Goal: Information Seeking & Learning: Learn about a topic

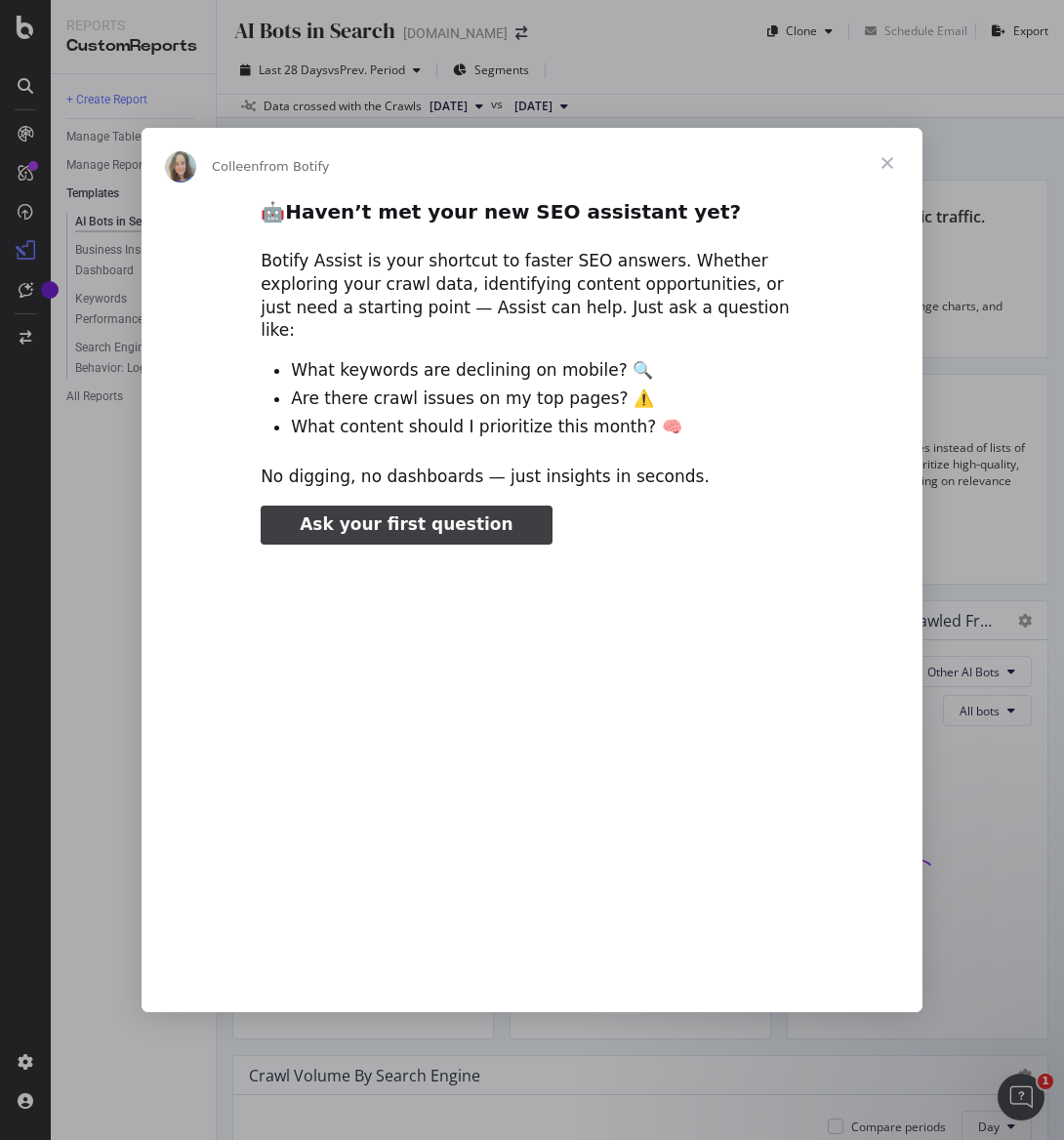
type input "238121"
click at [889, 179] on span "Close" at bounding box center [887, 162] width 70 height 70
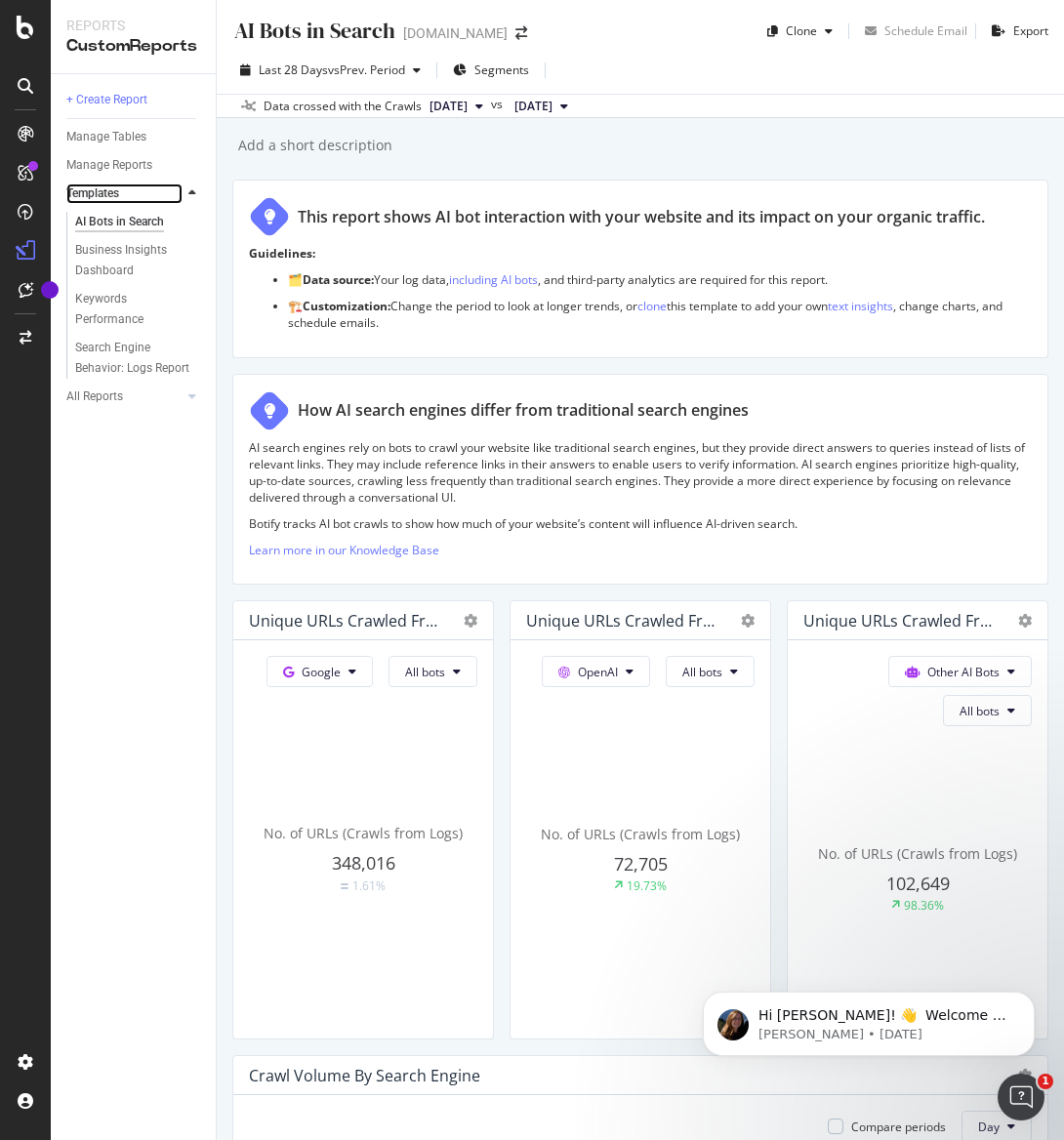
click at [149, 201] on link "Templates" at bounding box center [124, 193] width 116 height 21
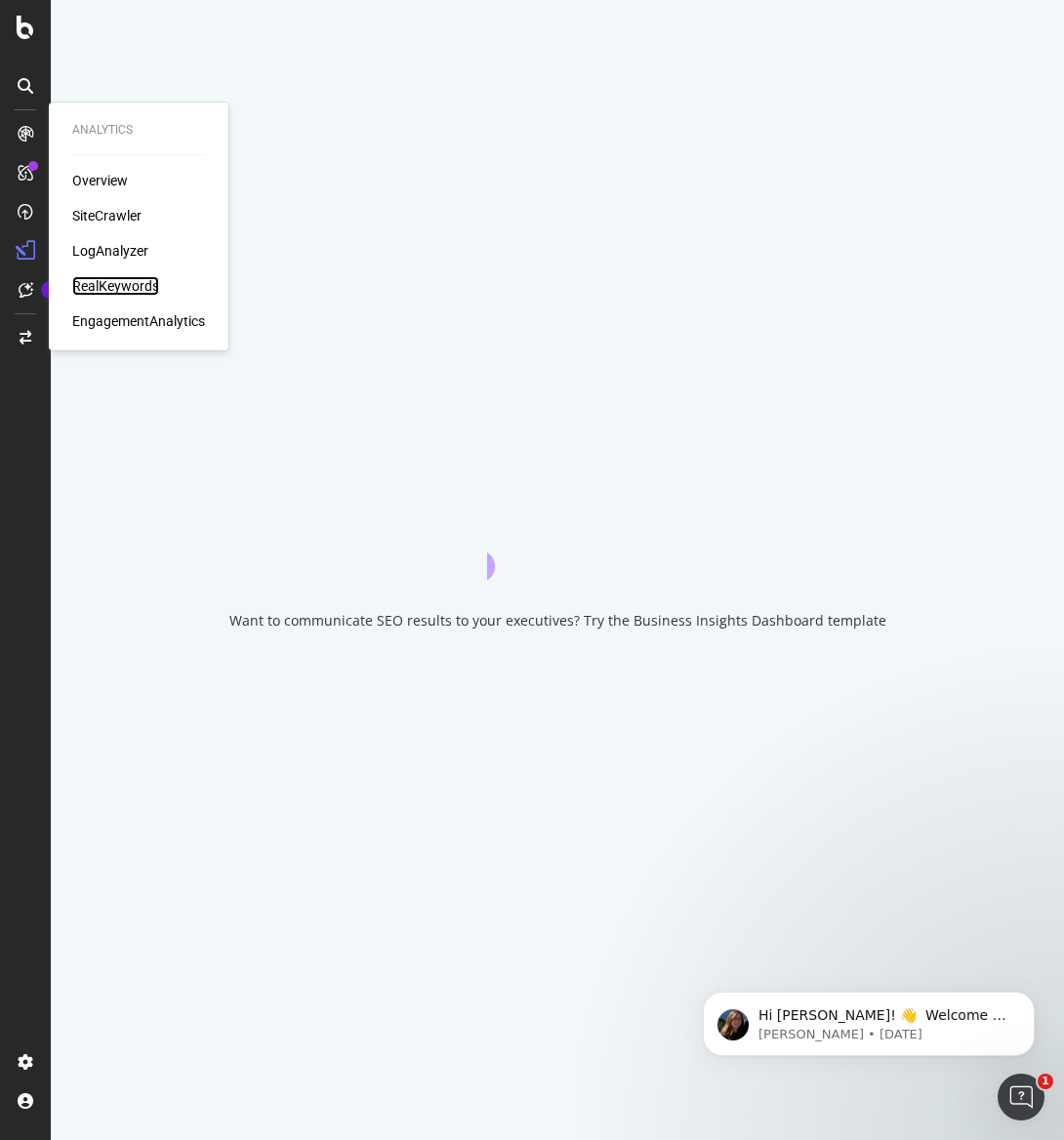
click at [154, 280] on div "RealKeywords" at bounding box center [116, 286] width 87 height 20
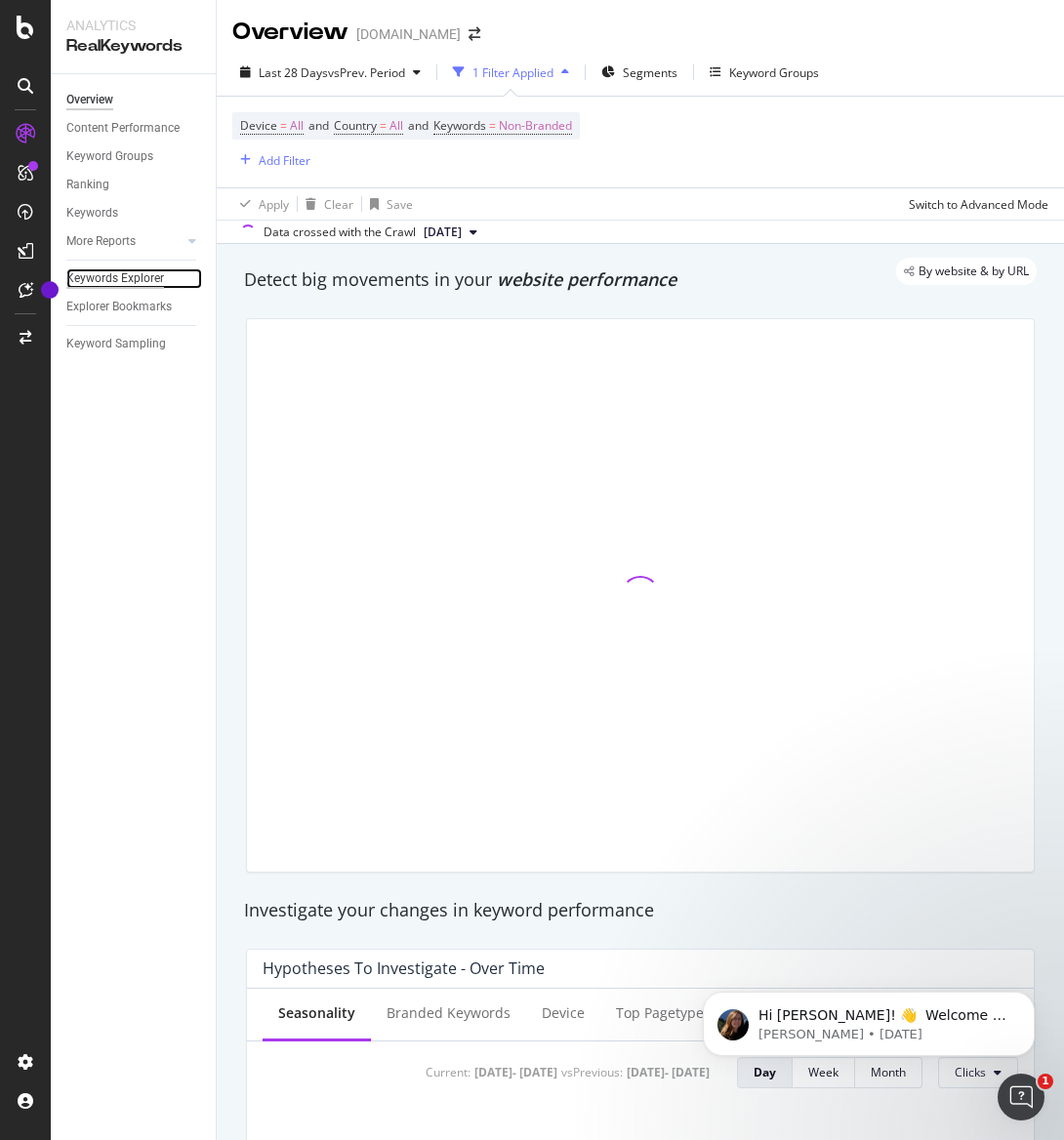
click at [153, 273] on div "Keywords Explorer" at bounding box center [115, 278] width 98 height 21
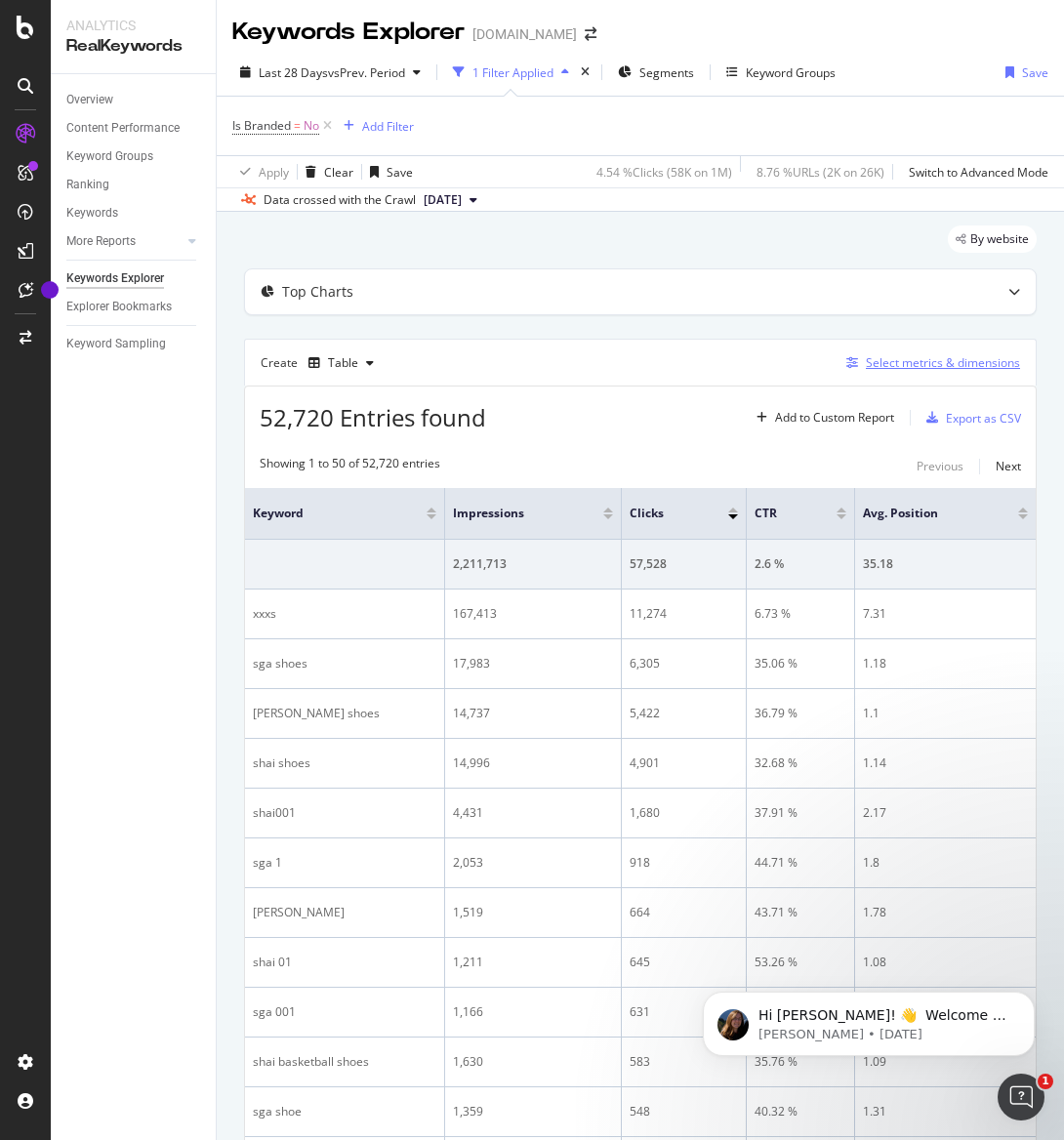
click at [885, 364] on div "Select metrics & dimensions" at bounding box center [943, 362] width 154 height 17
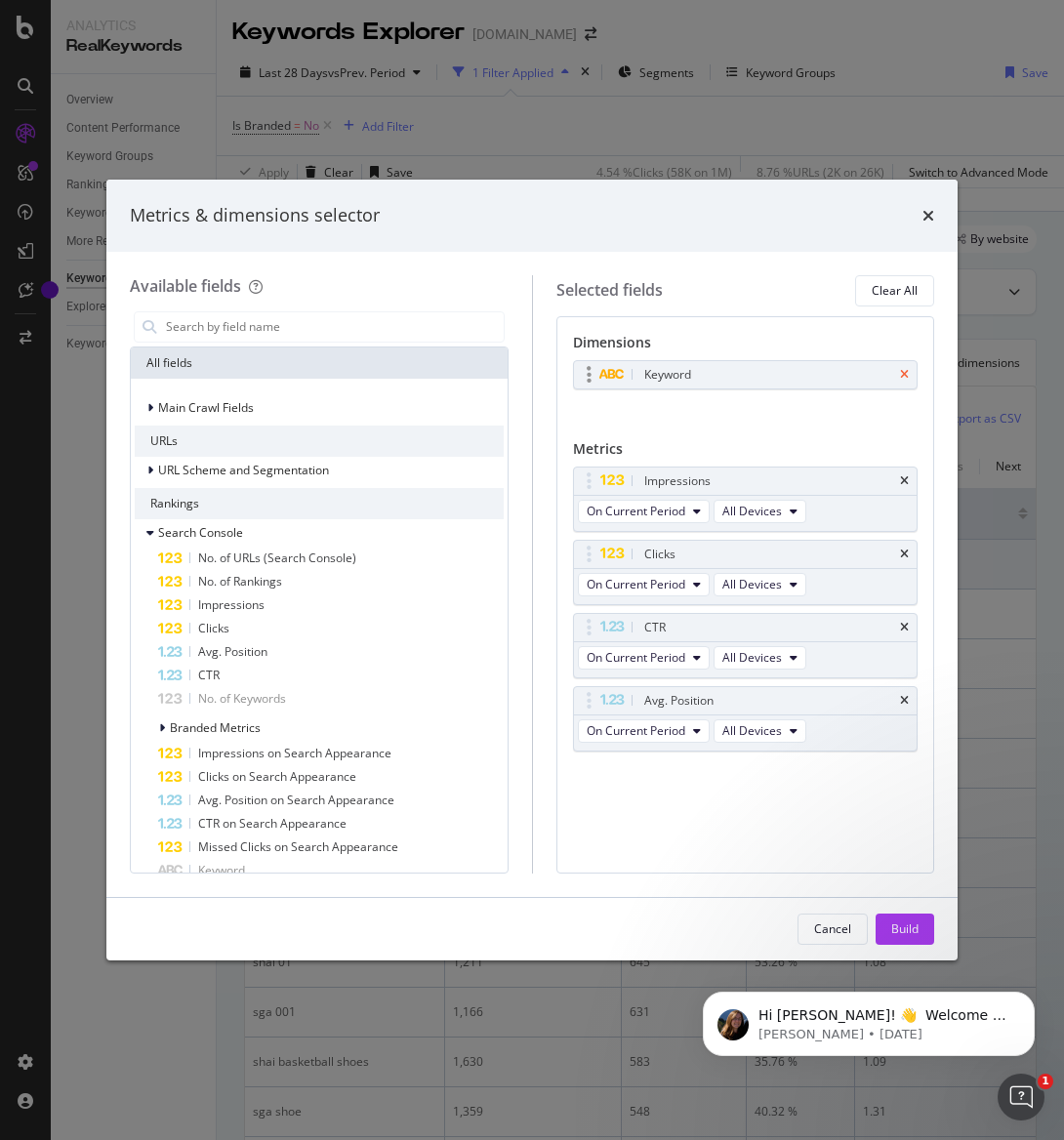
click at [900, 369] on icon "times" at bounding box center [904, 375] width 9 height 12
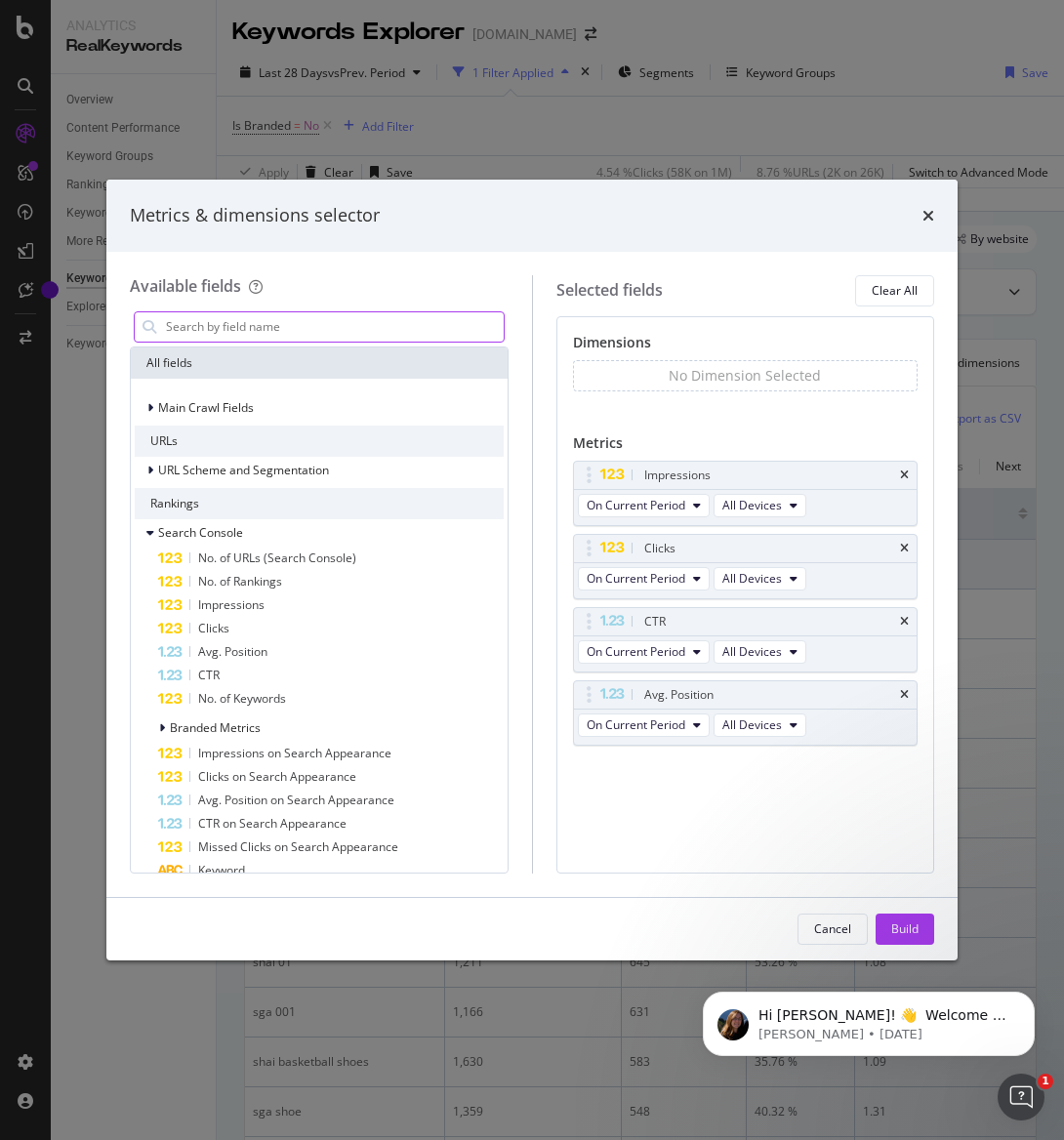
click at [239, 327] on input "modal" at bounding box center [334, 328] width 339 height 30
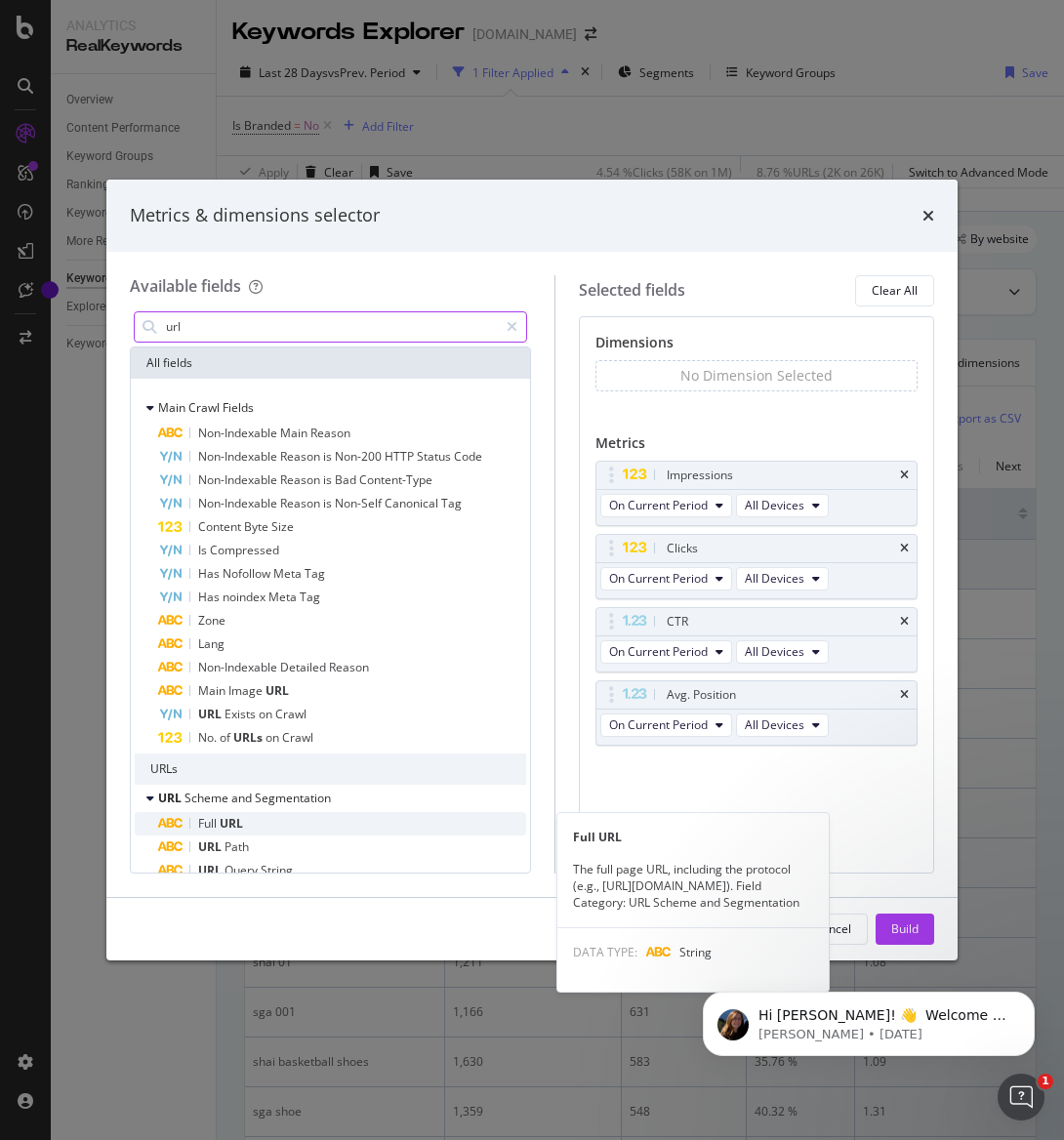
type input "url"
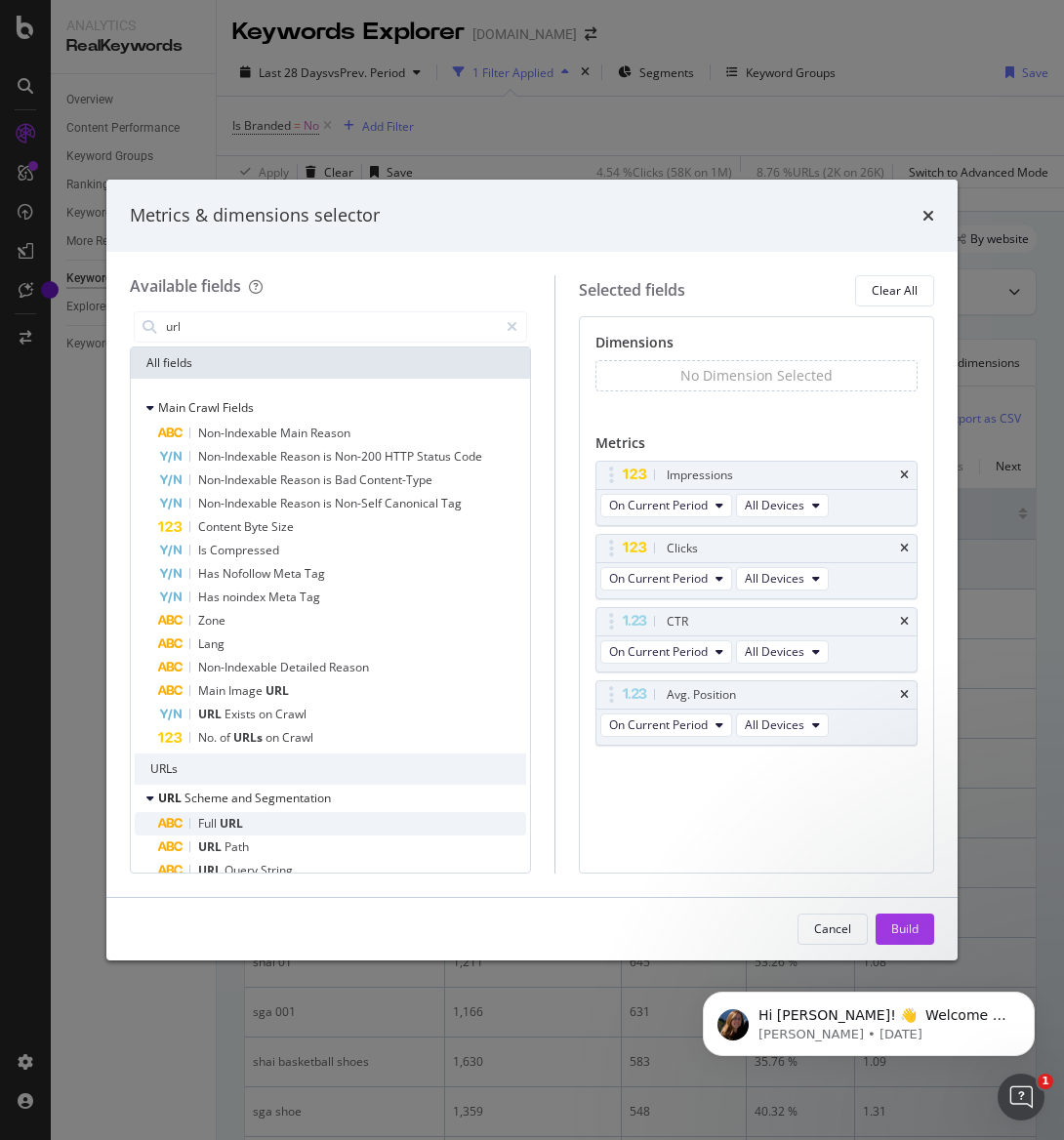
click at [324, 826] on div "Full URL" at bounding box center [342, 824] width 368 height 24
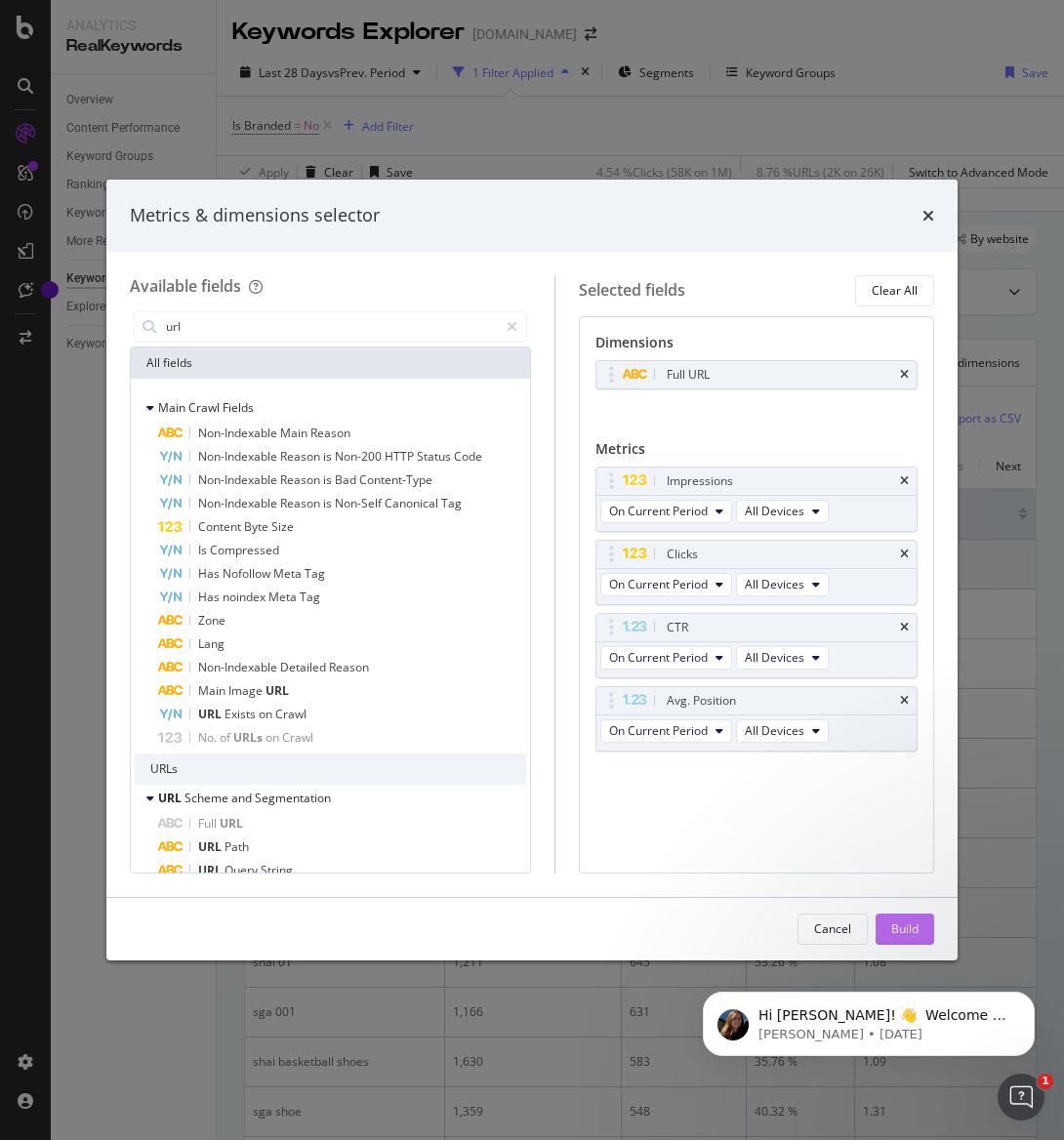
click at [920, 926] on button "Build" at bounding box center [905, 929] width 58 height 32
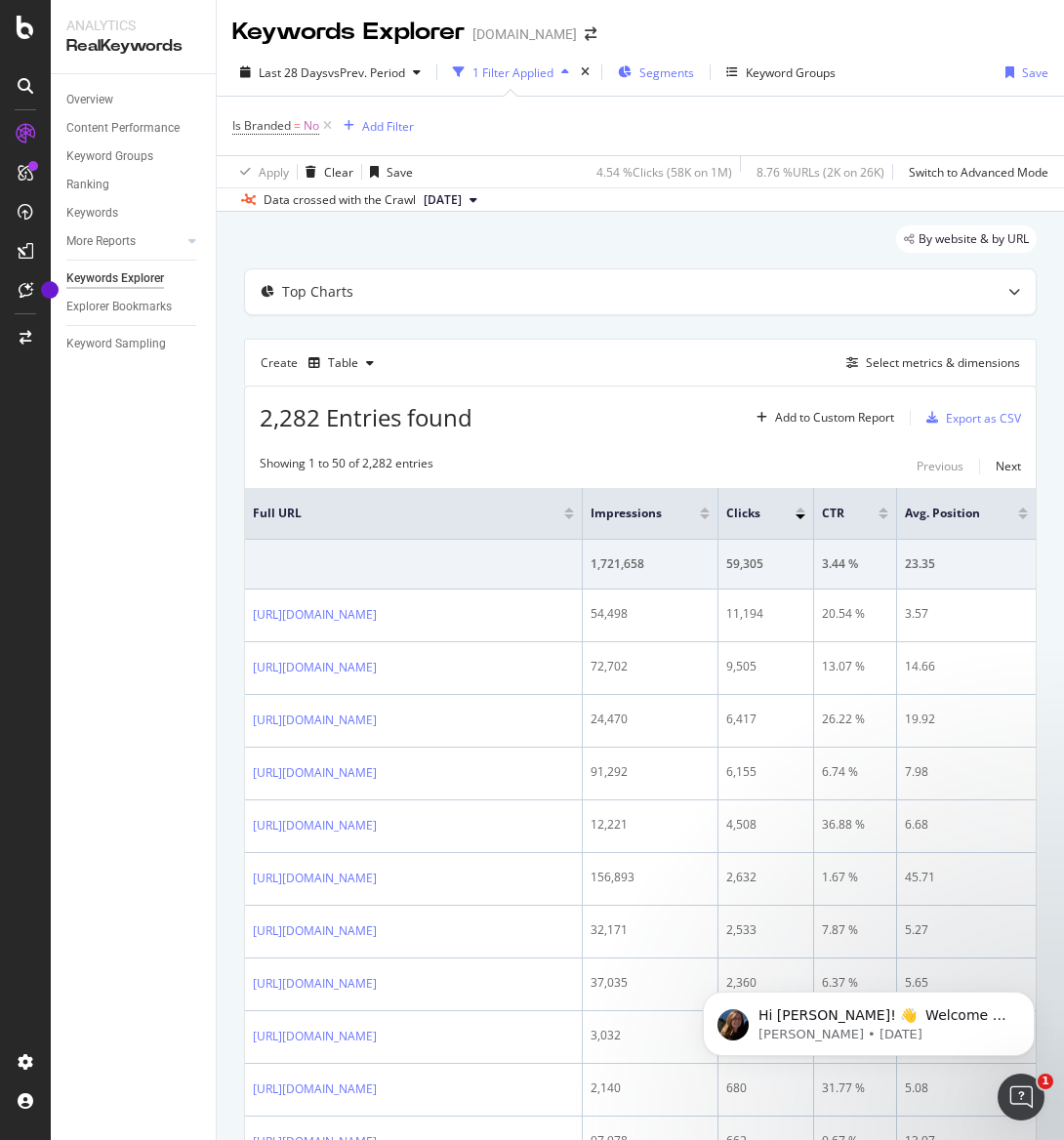
click at [657, 85] on div "Segments" at bounding box center [655, 72] width 76 height 30
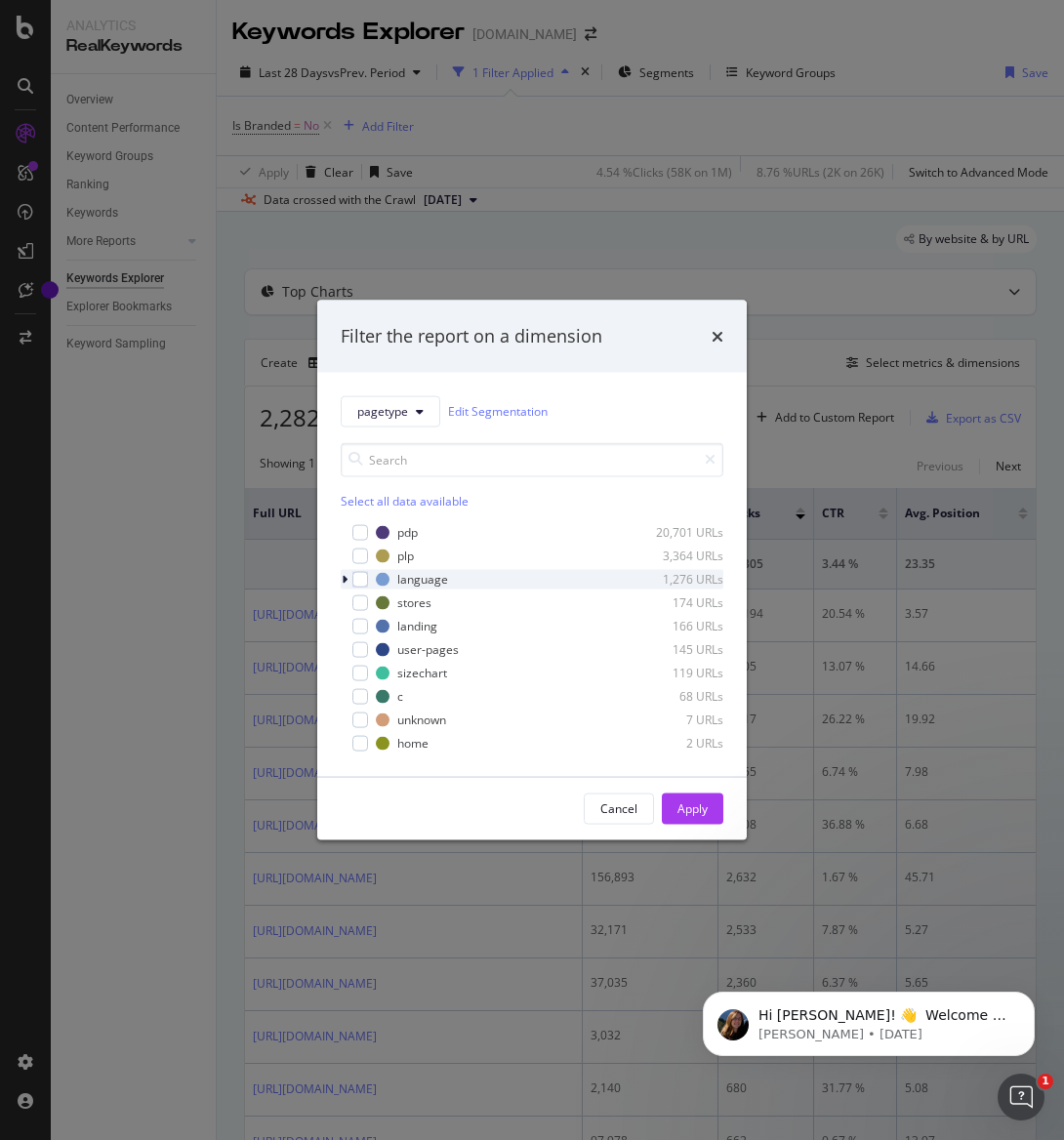
click at [348, 578] on div "modal" at bounding box center [346, 579] width 12 height 20
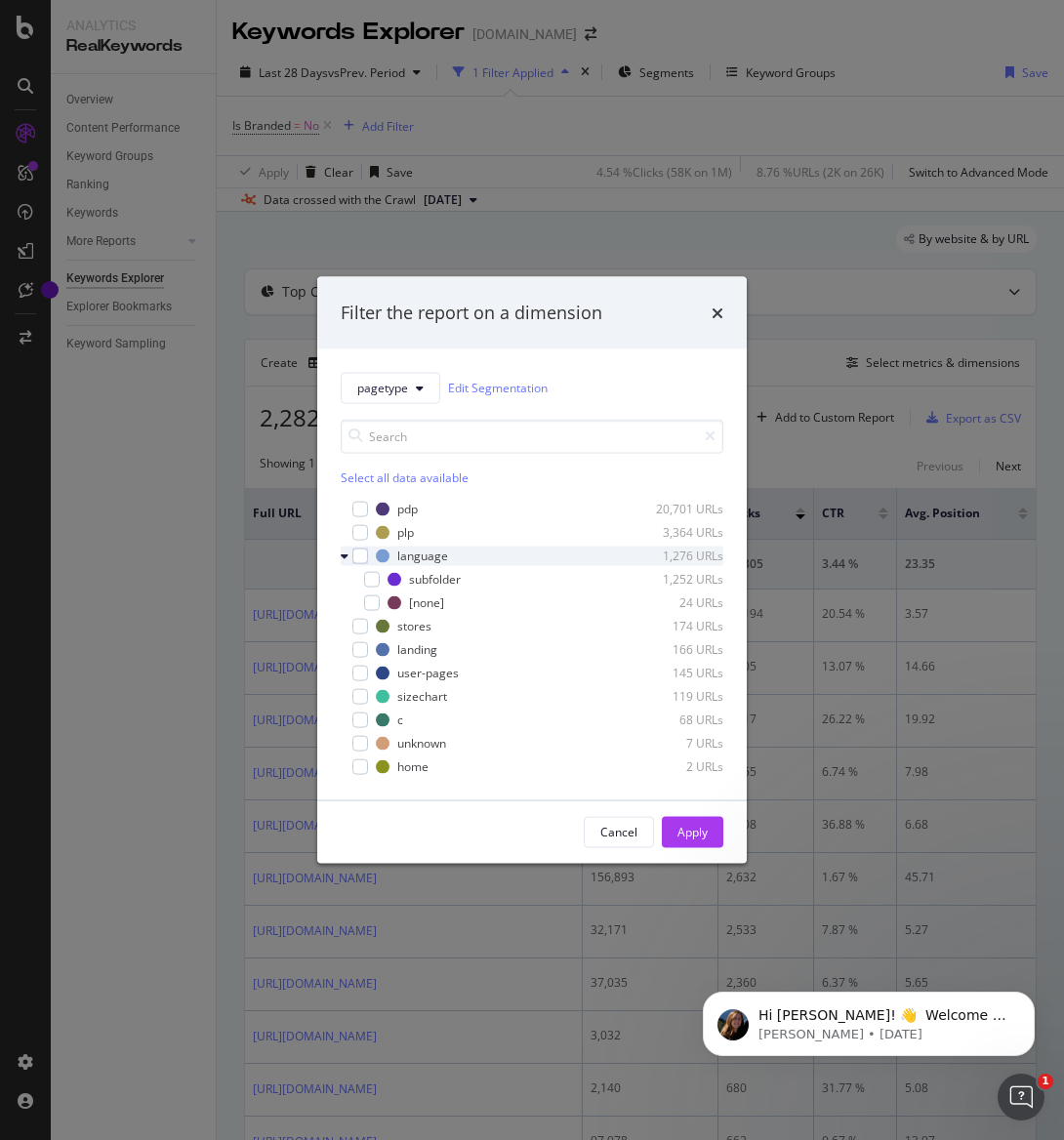
click at [341, 556] on icon "modal" at bounding box center [344, 555] width 8 height 12
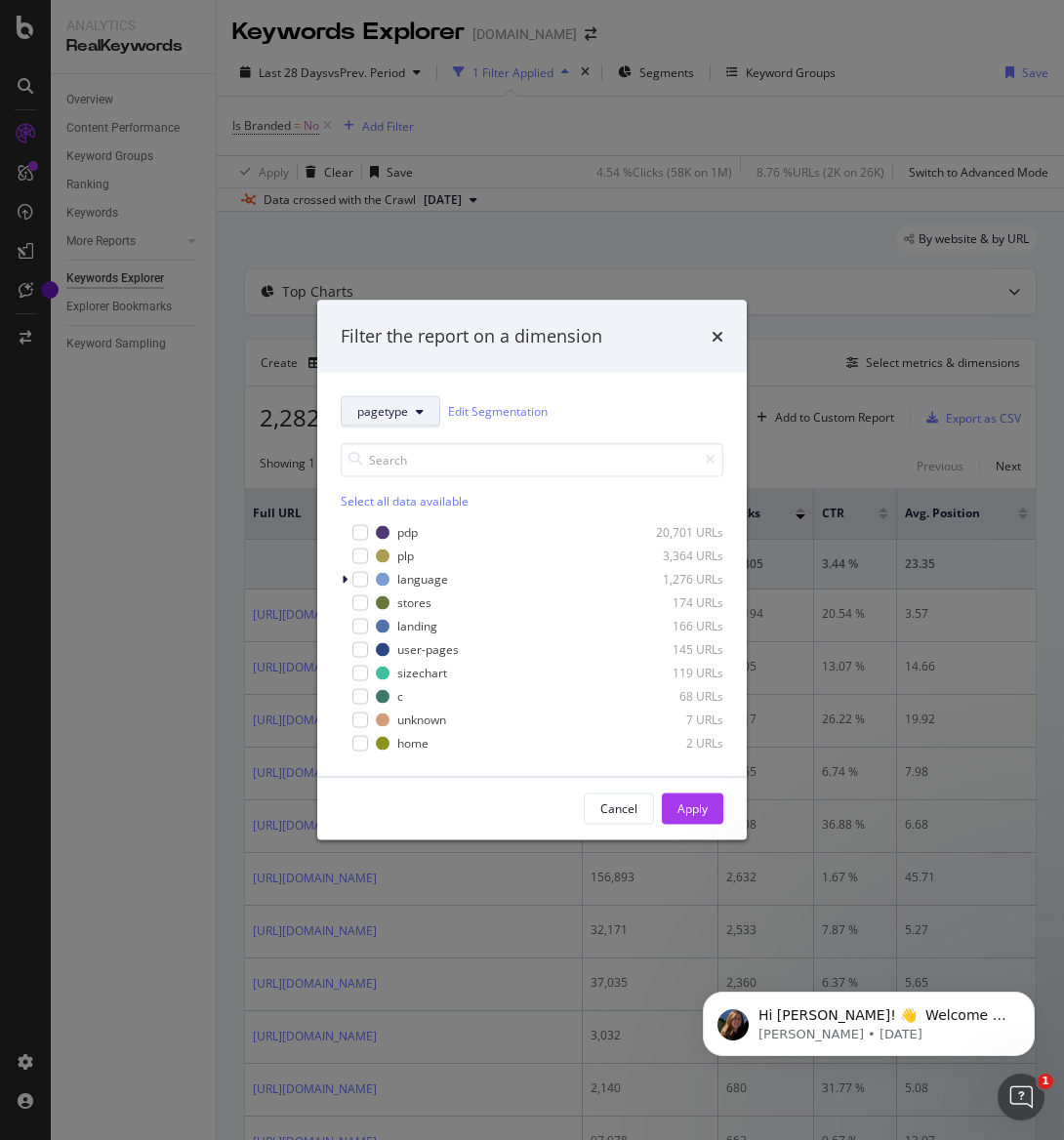
click at [393, 404] on span "pagetype" at bounding box center [382, 411] width 50 height 17
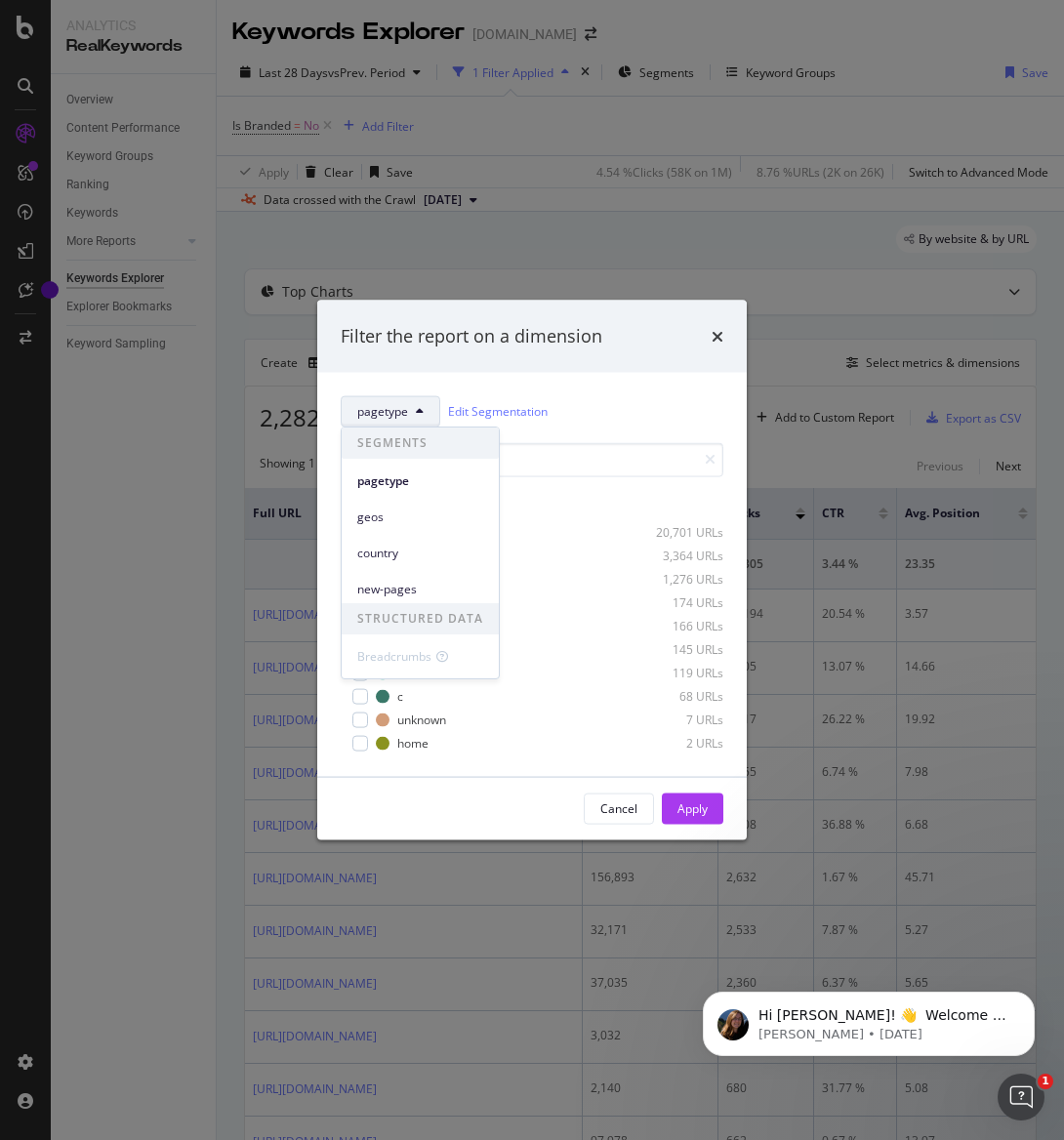
click at [426, 495] on div "geos" at bounding box center [420, 513] width 157 height 36
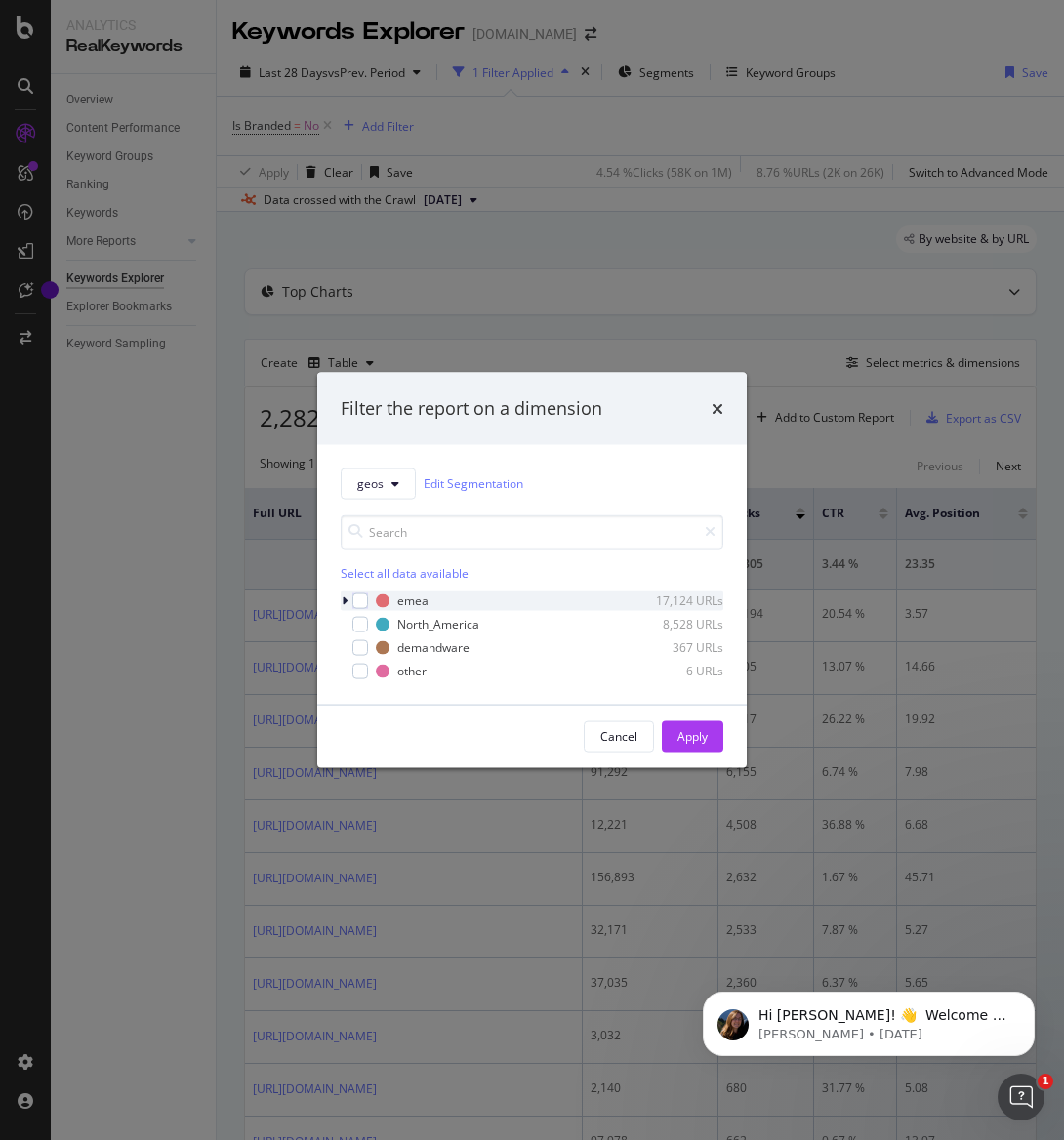
click at [342, 603] on icon "modal" at bounding box center [344, 601] width 6 height 12
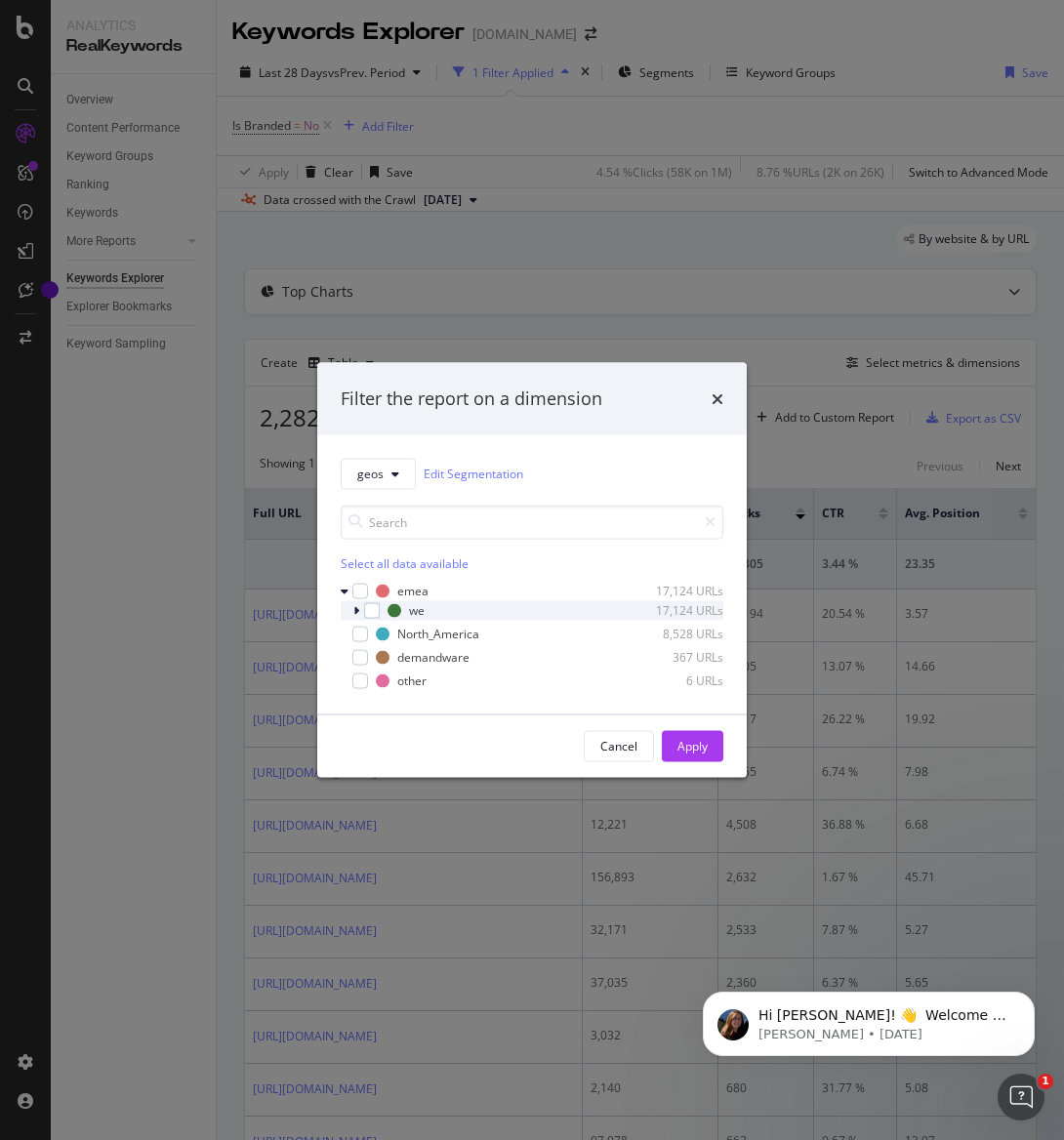
click at [358, 608] on icon "modal" at bounding box center [356, 610] width 6 height 12
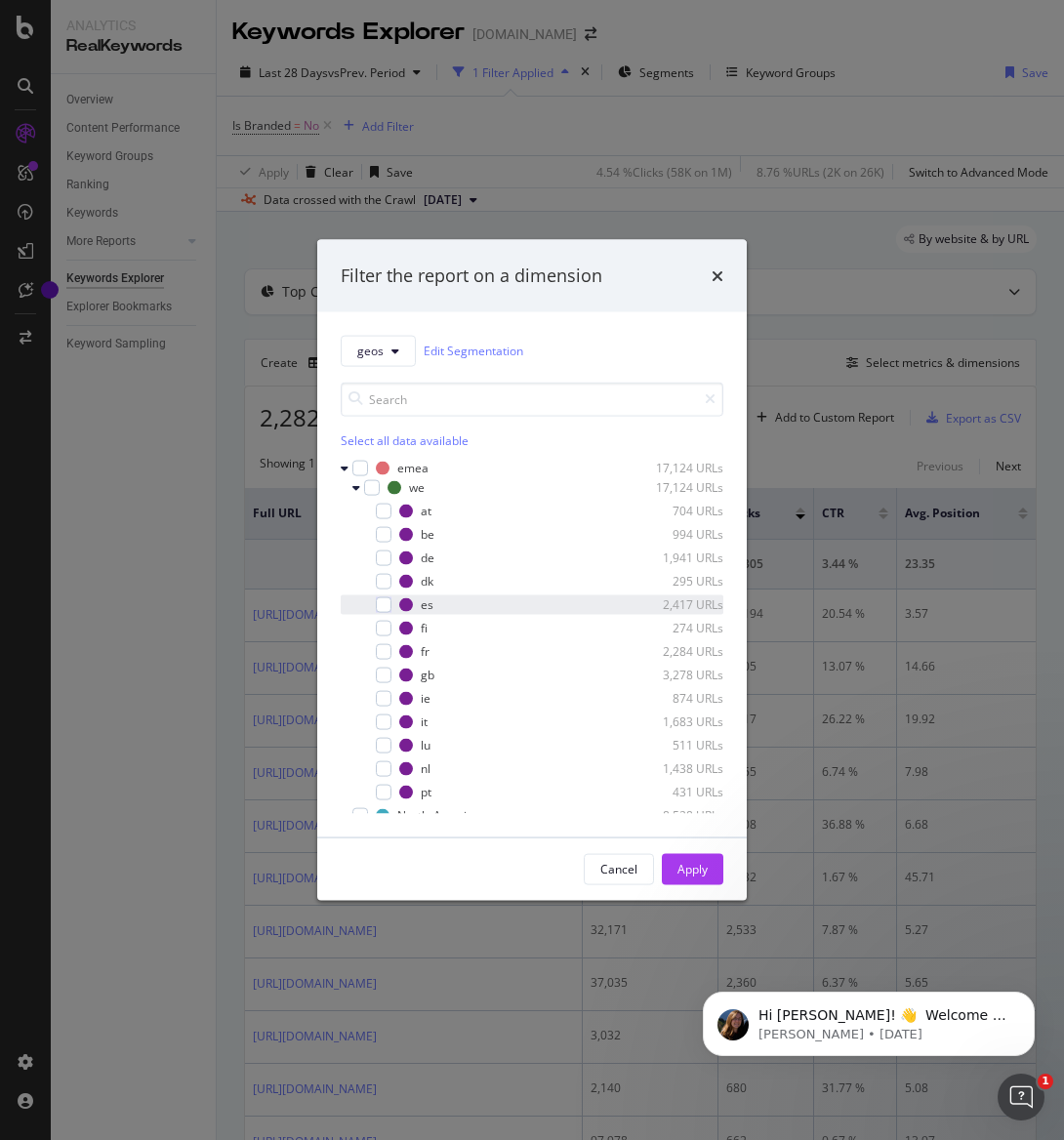
click at [374, 599] on div "modal" at bounding box center [370, 605] width 12 height 20
click at [380, 650] on div "modal" at bounding box center [384, 651] width 16 height 16
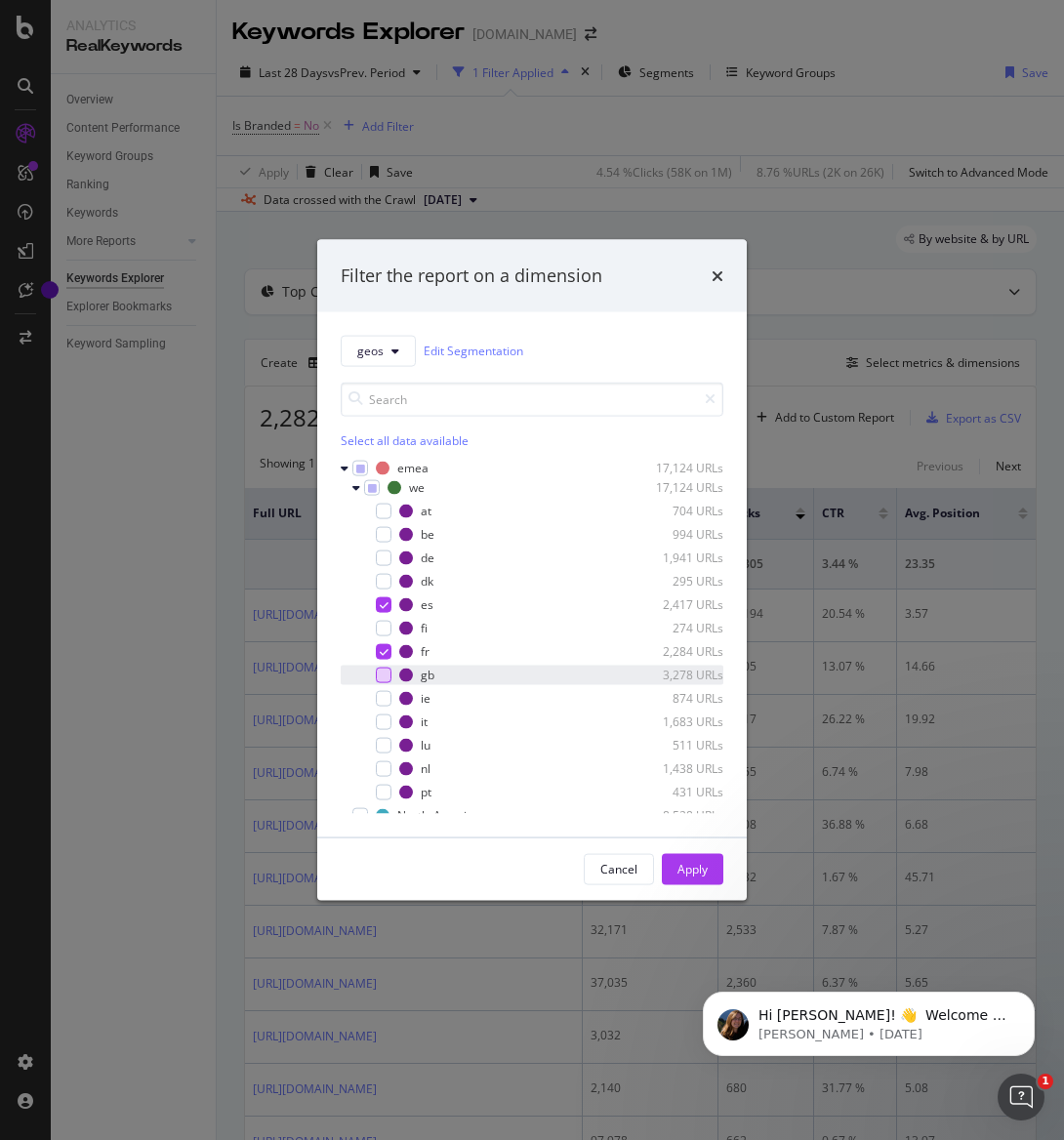
click at [380, 677] on div "modal" at bounding box center [384, 675] width 16 height 16
click at [376, 723] on div "modal" at bounding box center [384, 721] width 16 height 16
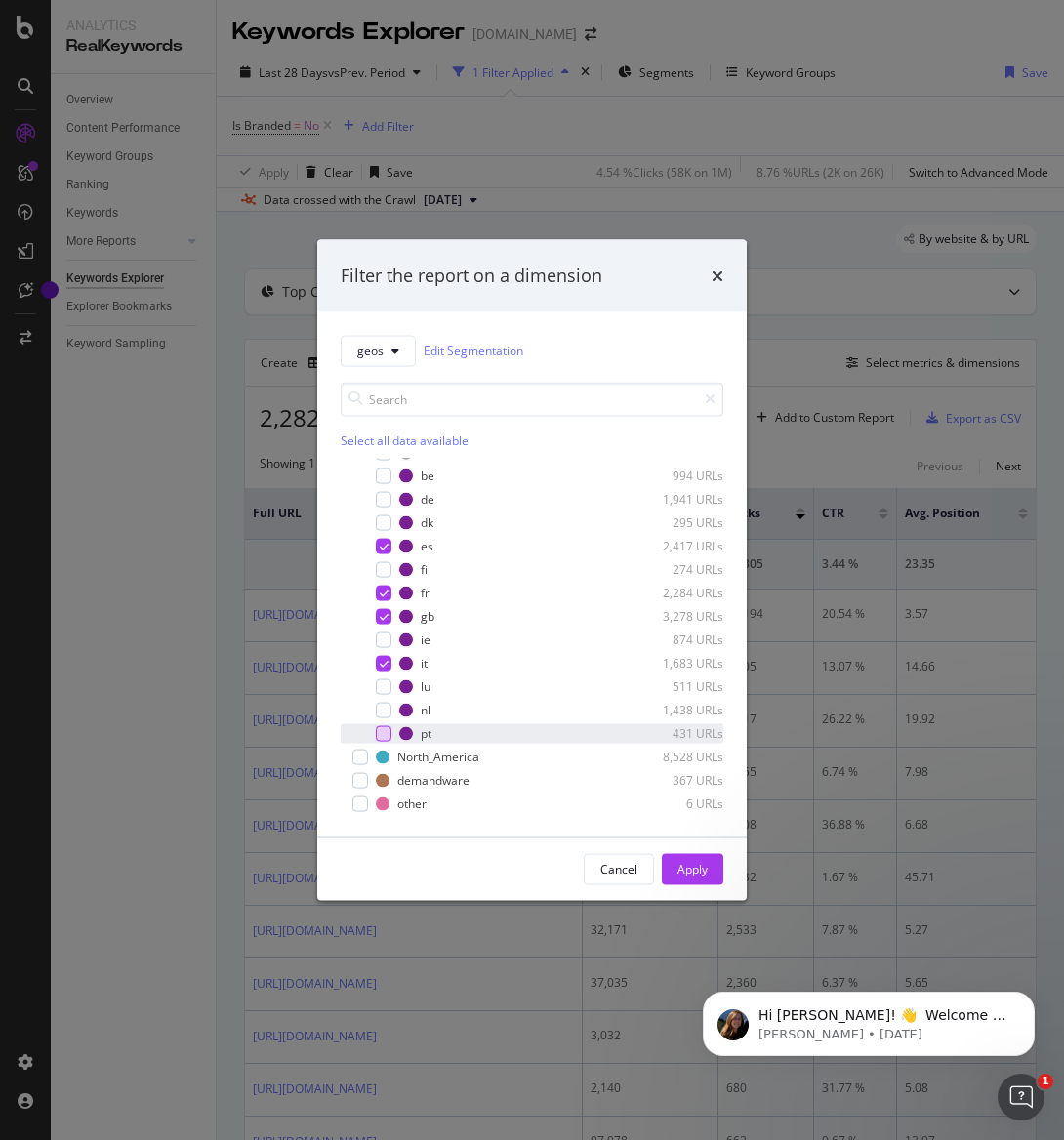
scroll to position [55, 0]
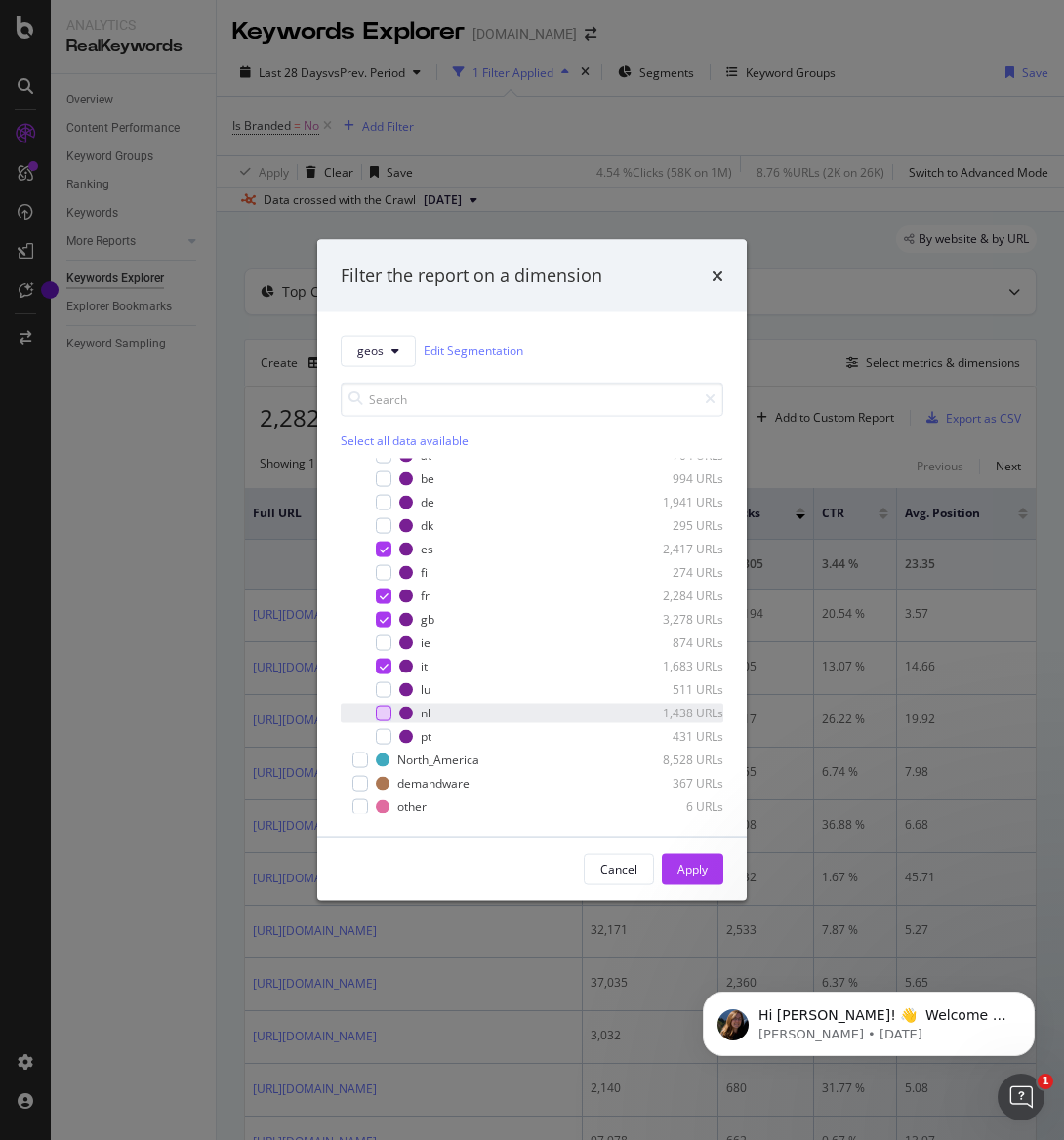
click at [380, 711] on div "modal" at bounding box center [384, 712] width 16 height 16
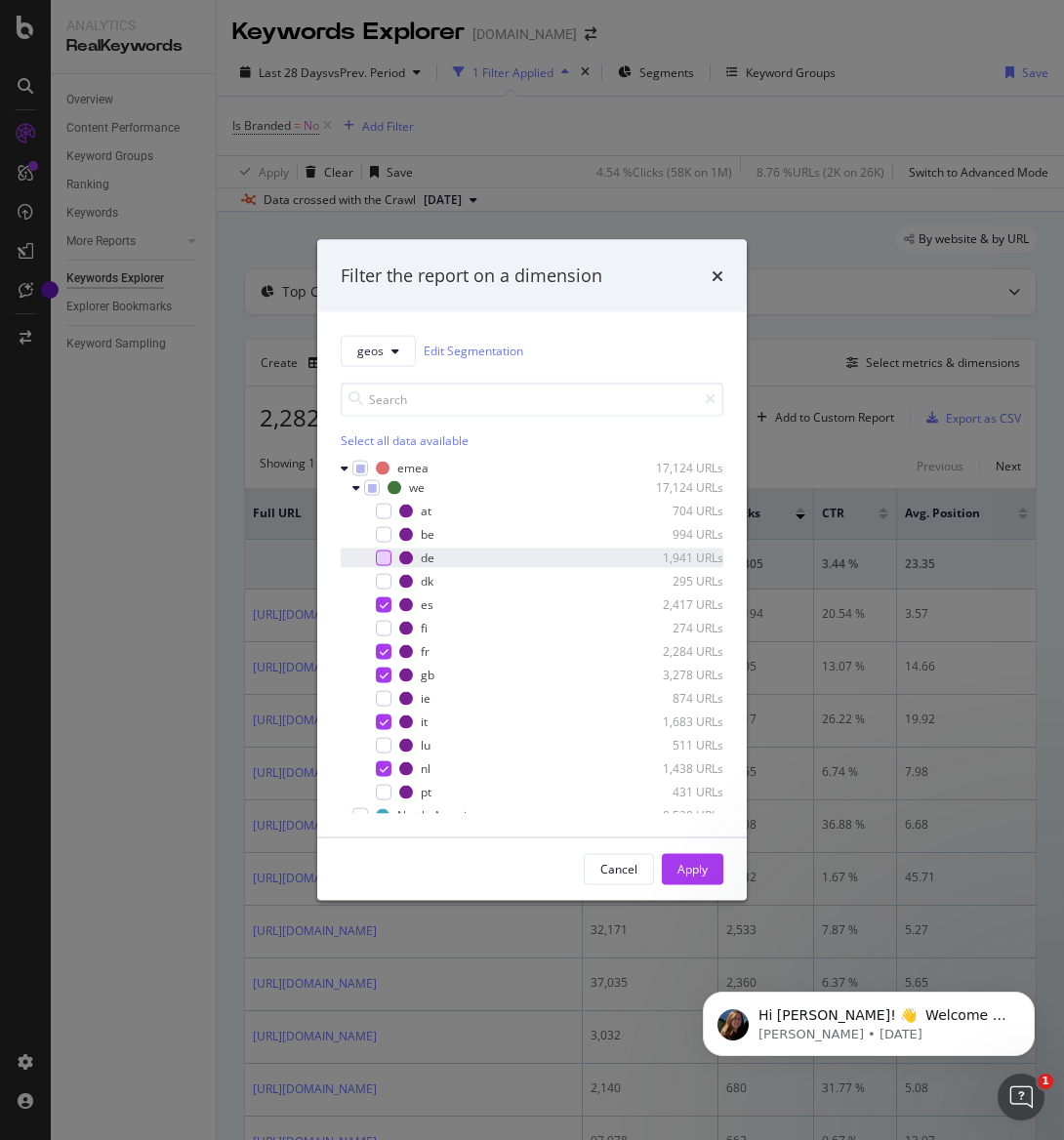
click at [382, 549] on div "modal" at bounding box center [384, 557] width 16 height 16
click at [700, 868] on div "Apply" at bounding box center [692, 869] width 31 height 17
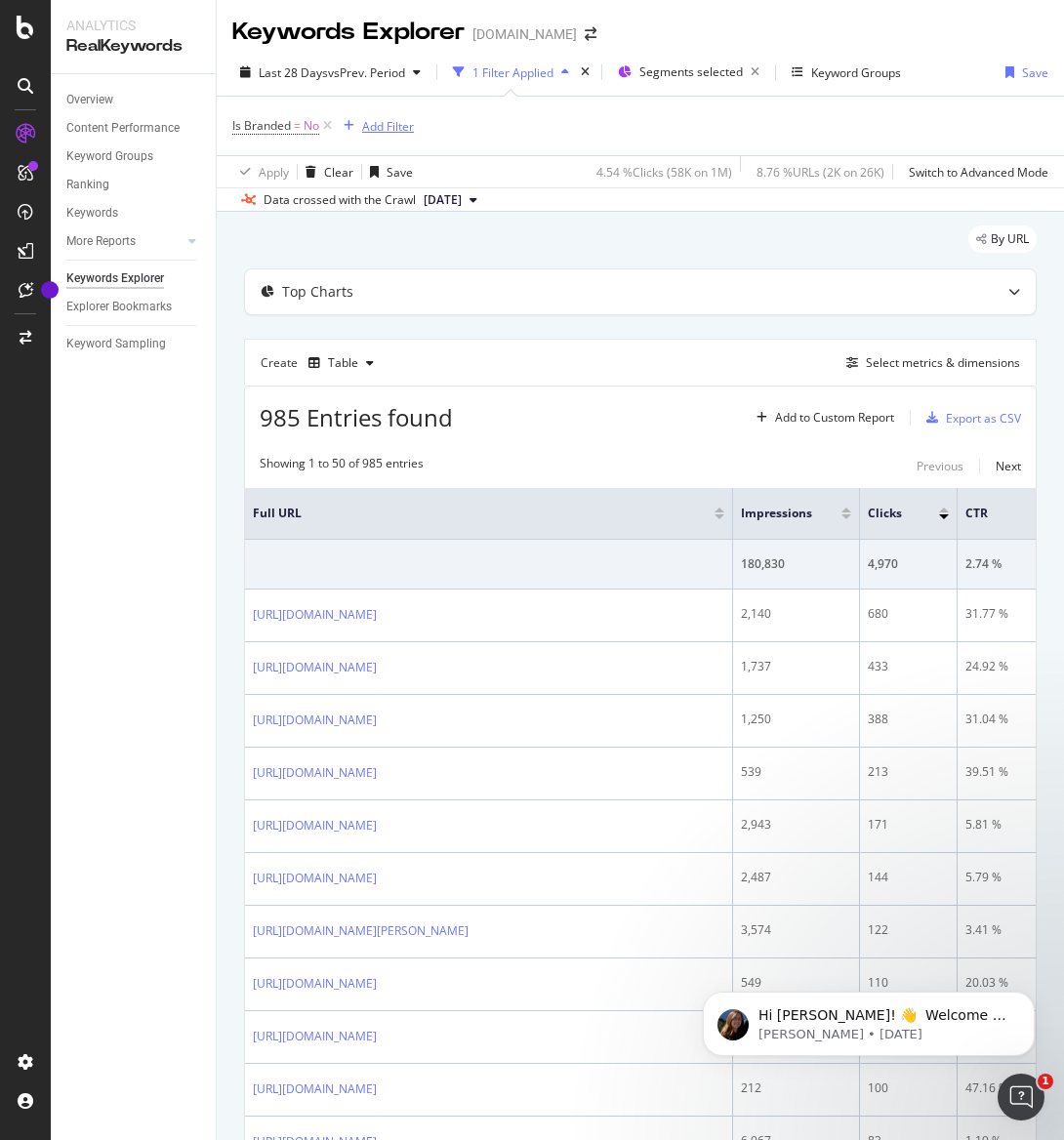
click at [386, 136] on div "Add Filter" at bounding box center [374, 126] width 78 height 22
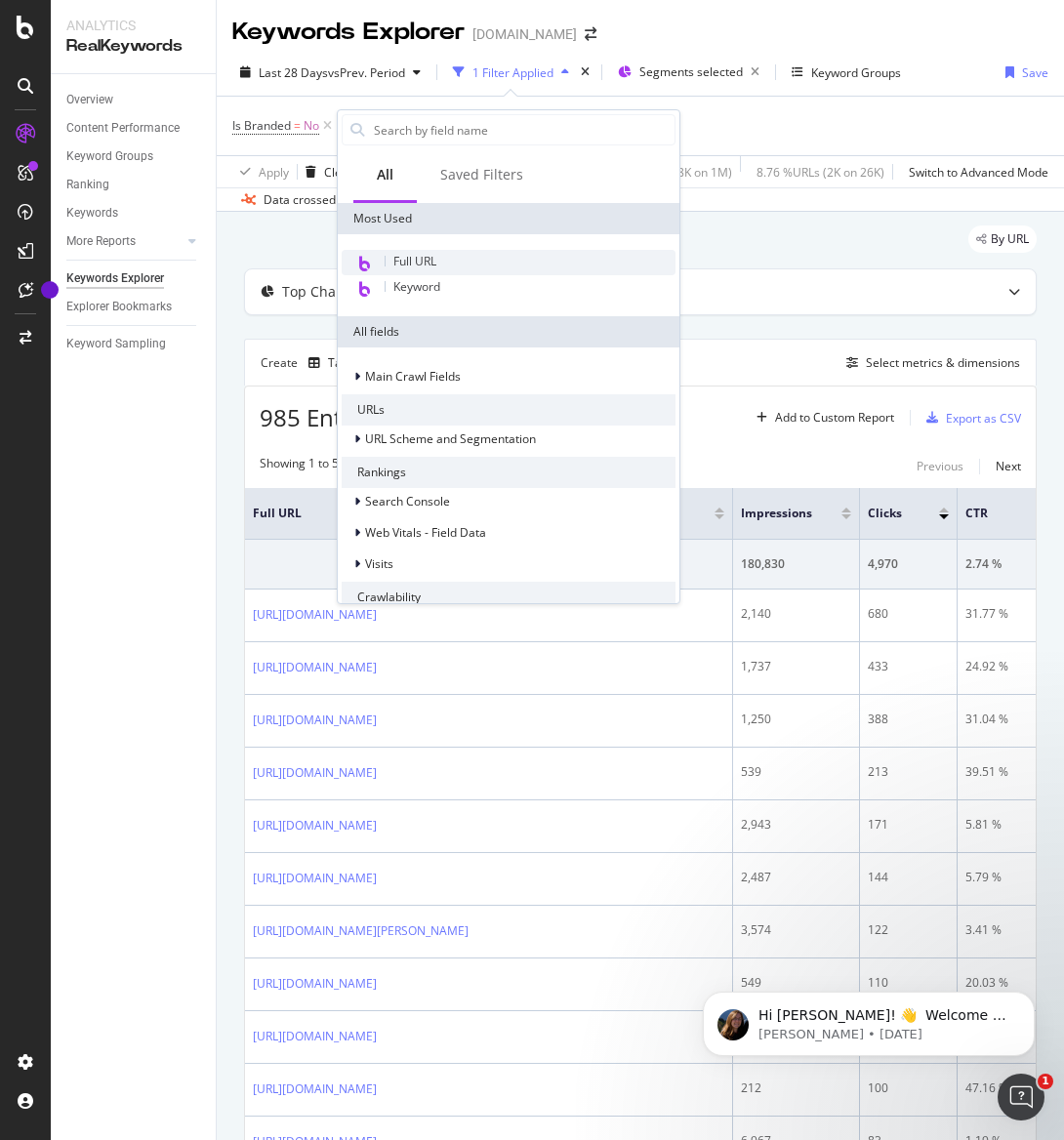
click at [444, 269] on div "Full URL" at bounding box center [508, 262] width 334 height 26
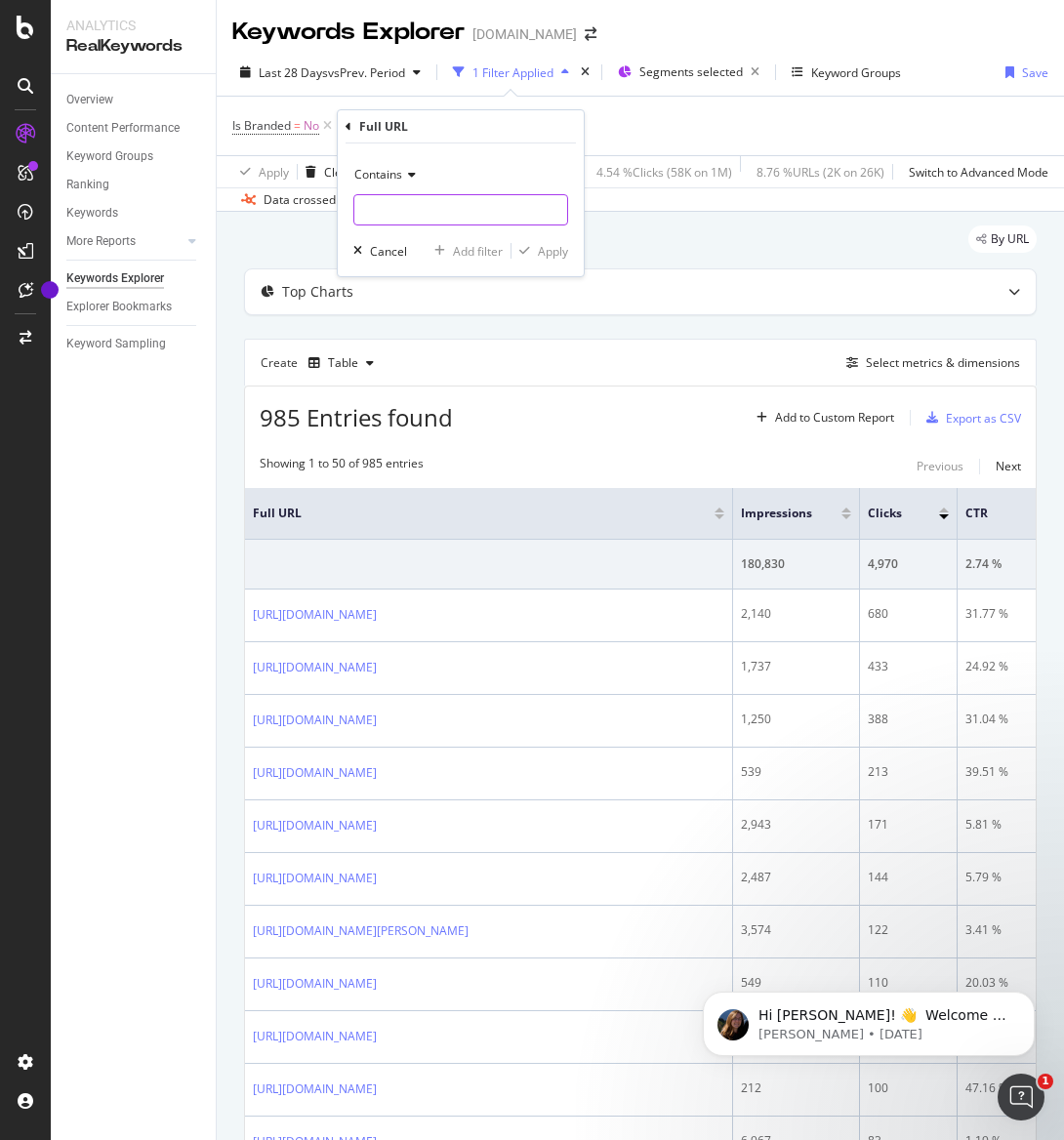
click at [424, 204] on input "text" at bounding box center [460, 210] width 213 height 32
type input "/product"
click at [369, 121] on div "Add Filter" at bounding box center [388, 126] width 51 height 17
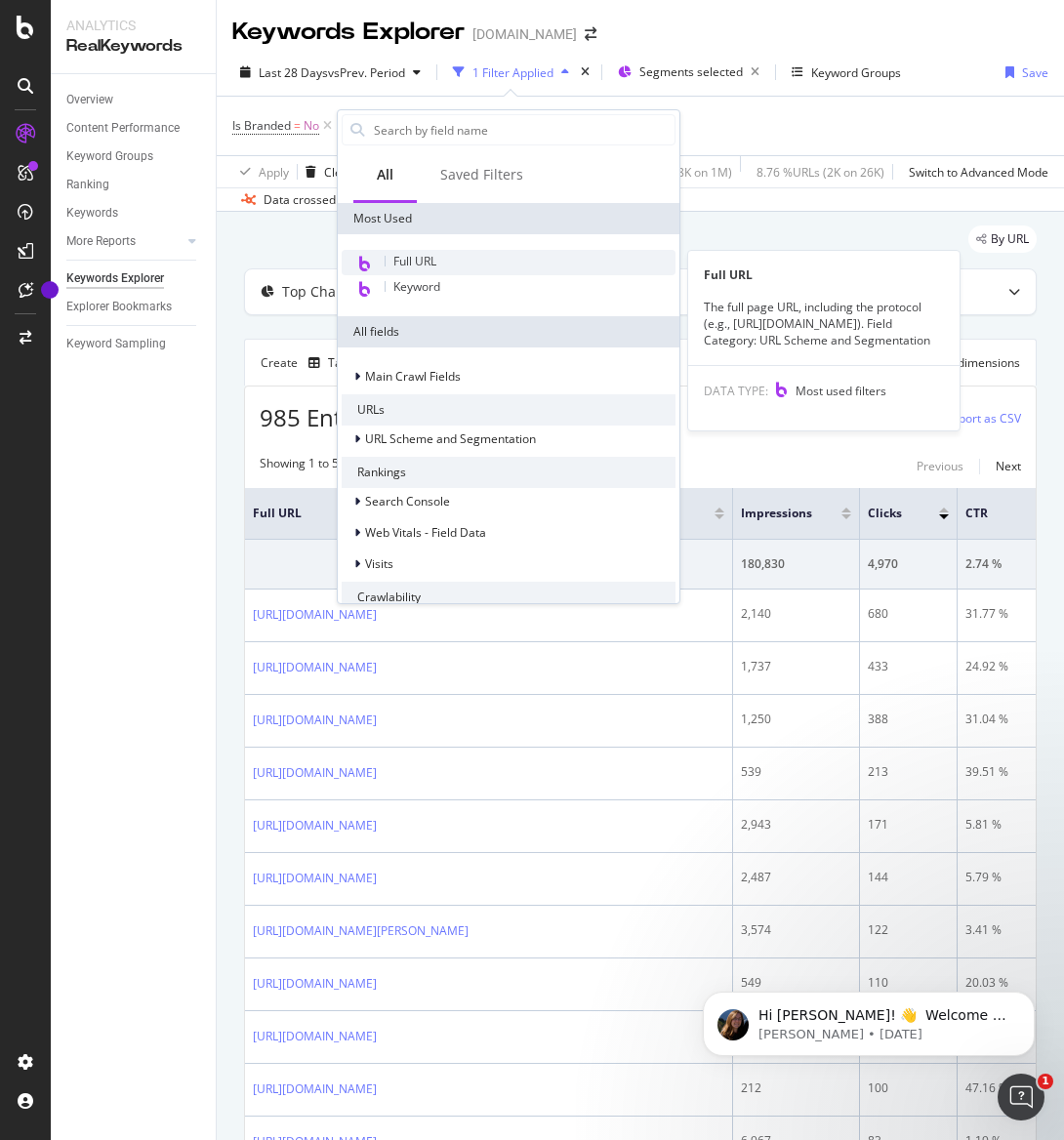
click at [437, 262] on div "Full URL" at bounding box center [508, 262] width 334 height 26
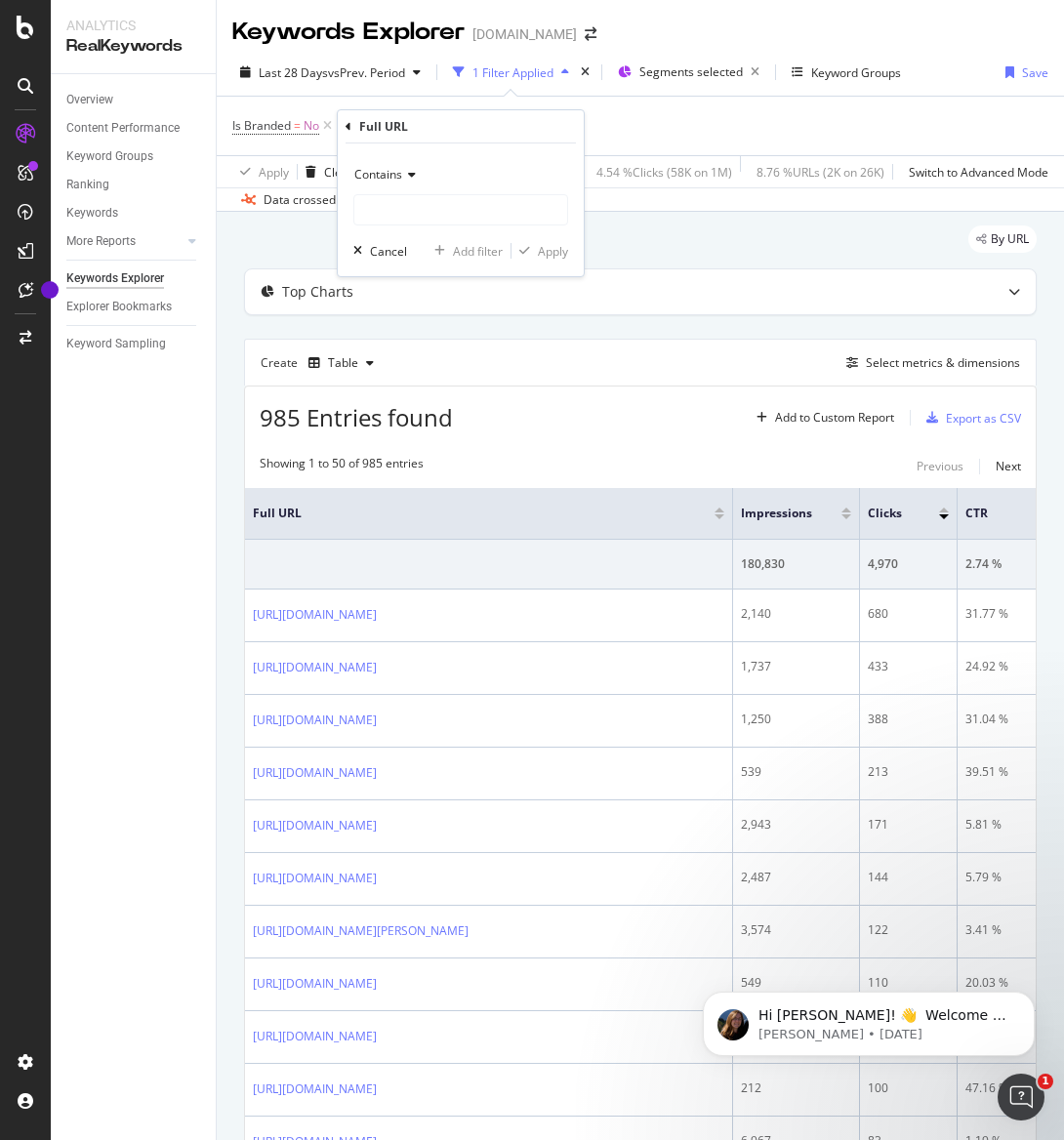
click at [446, 235] on div "Contains Cancel Add filter Apply" at bounding box center [460, 210] width 246 height 133
click at [442, 198] on input "text" at bounding box center [460, 210] width 213 height 32
type input "/products"
click at [540, 242] on div "Apply" at bounding box center [539, 251] width 56 height 18
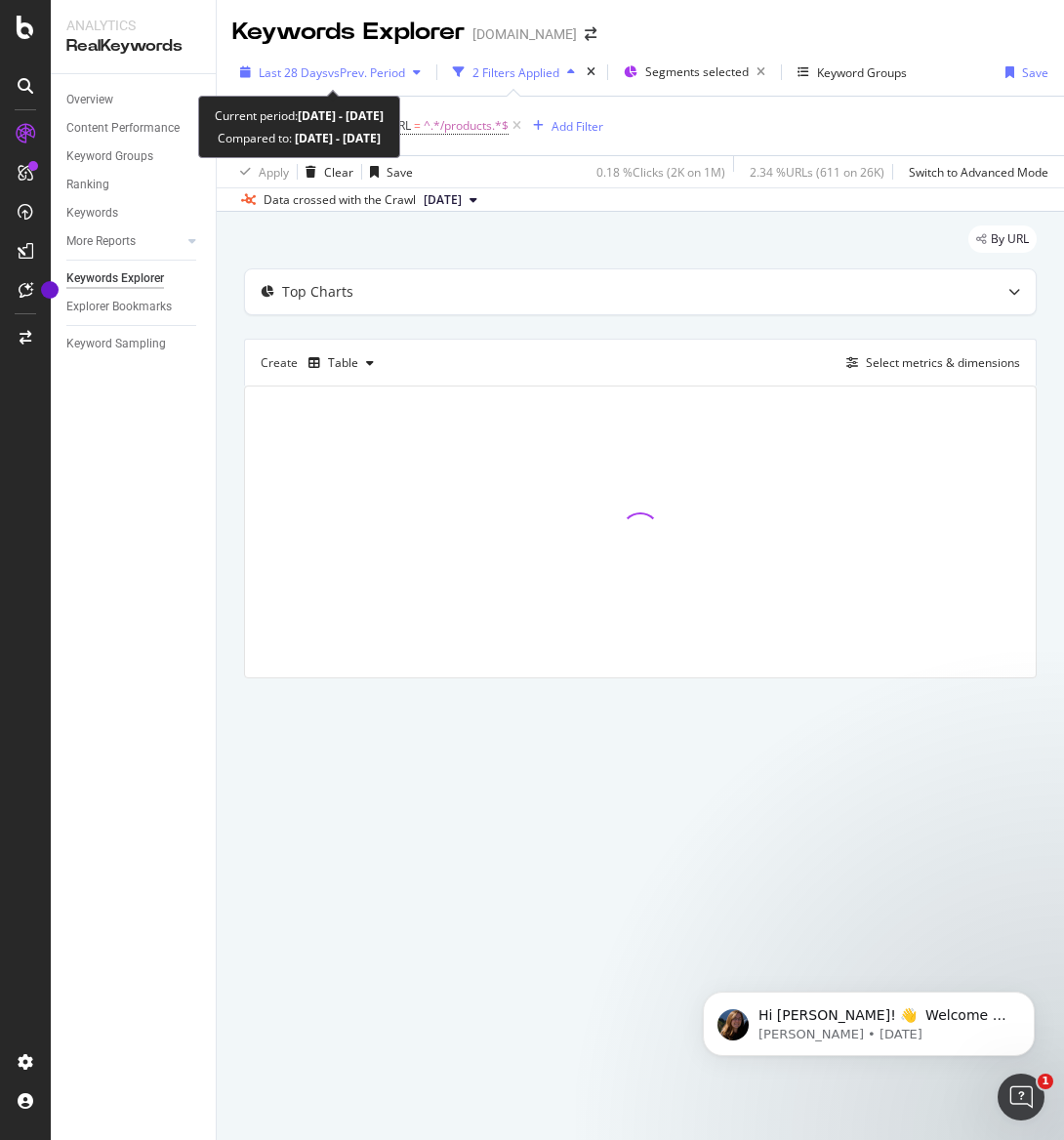
click at [400, 69] on span "vs Prev. Period" at bounding box center [366, 72] width 77 height 17
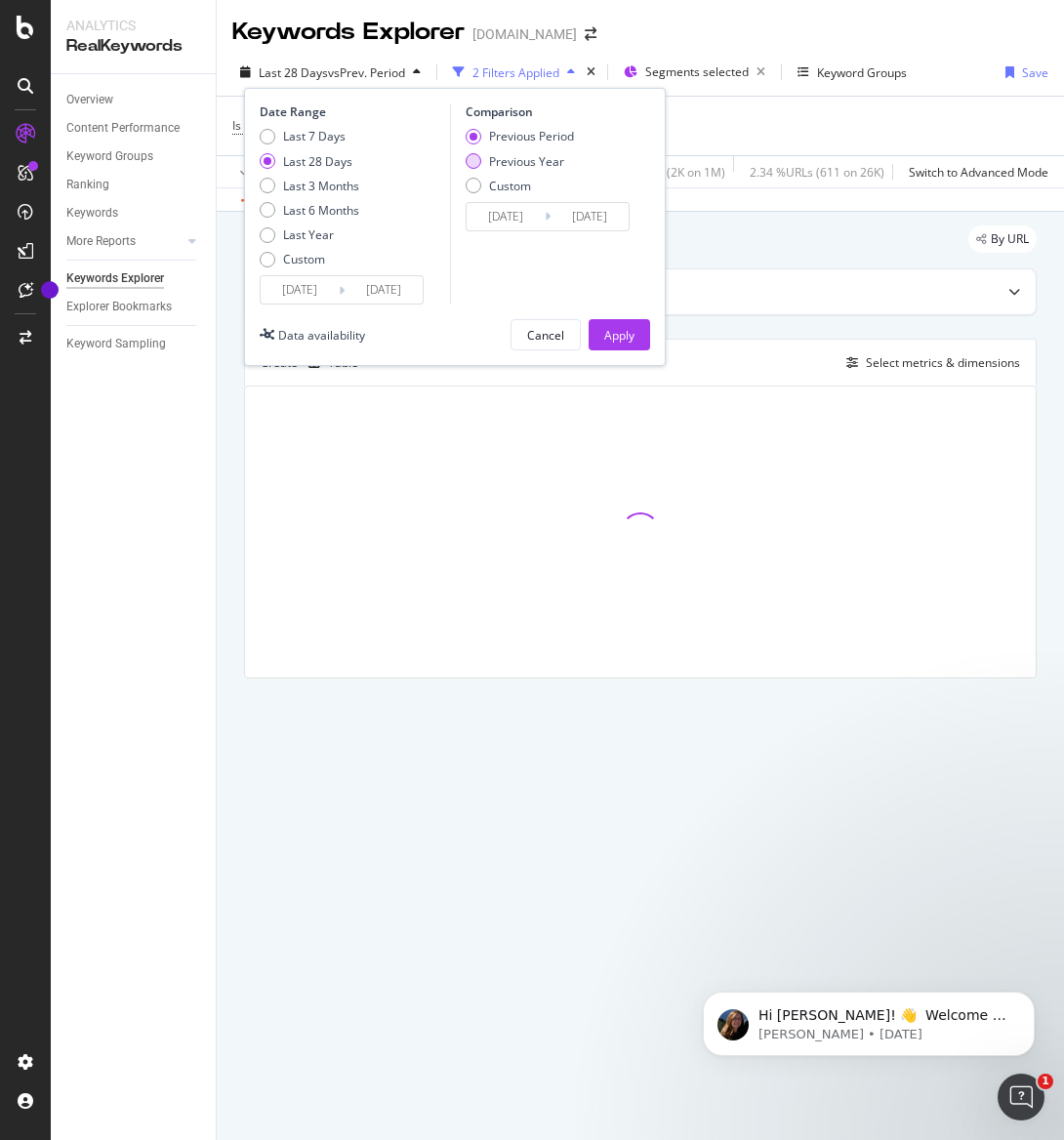
click at [539, 163] on div "Previous Year" at bounding box center [527, 161] width 75 height 17
type input "[DATE]"
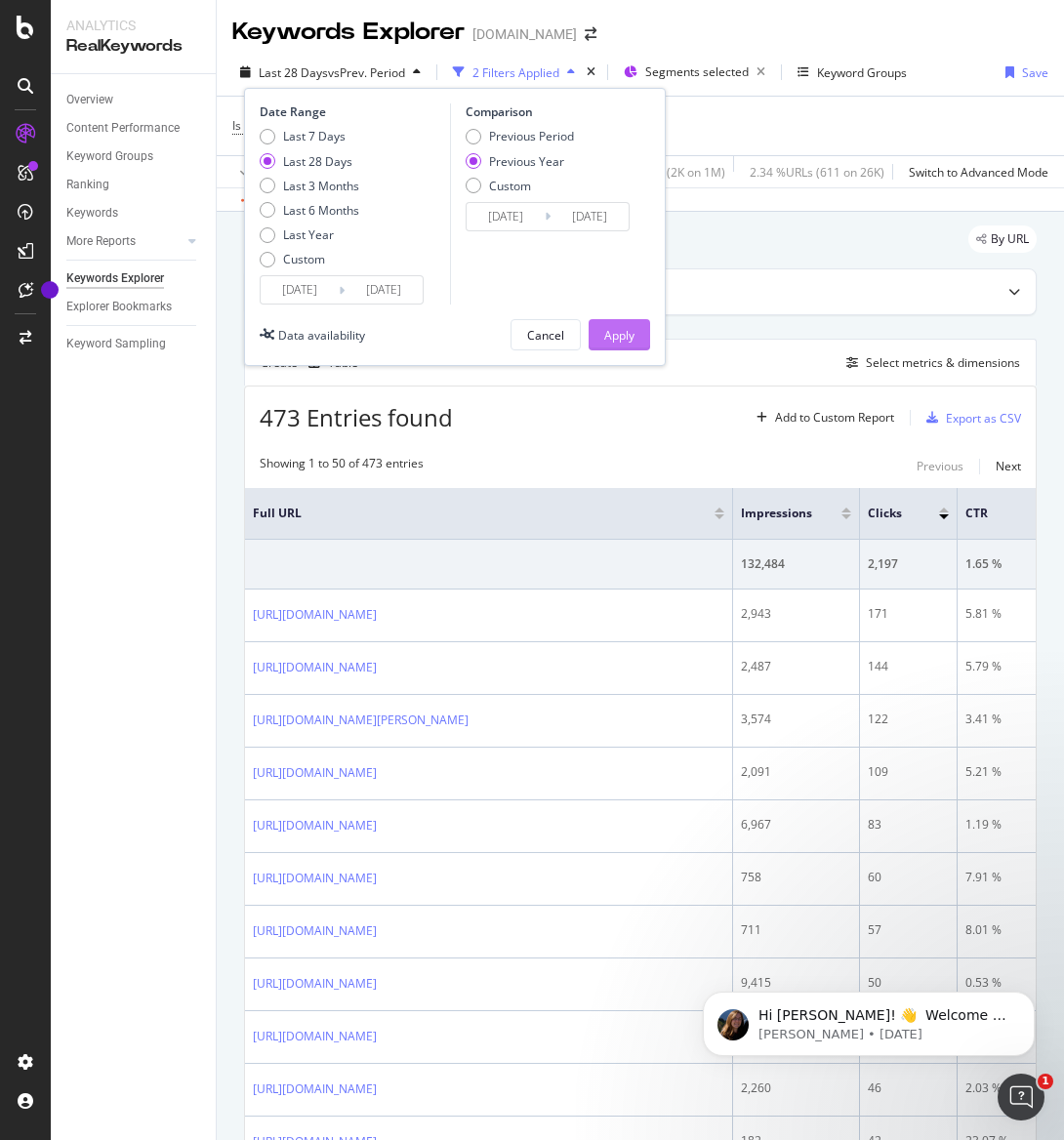
click at [629, 327] on div "Apply" at bounding box center [619, 334] width 31 height 17
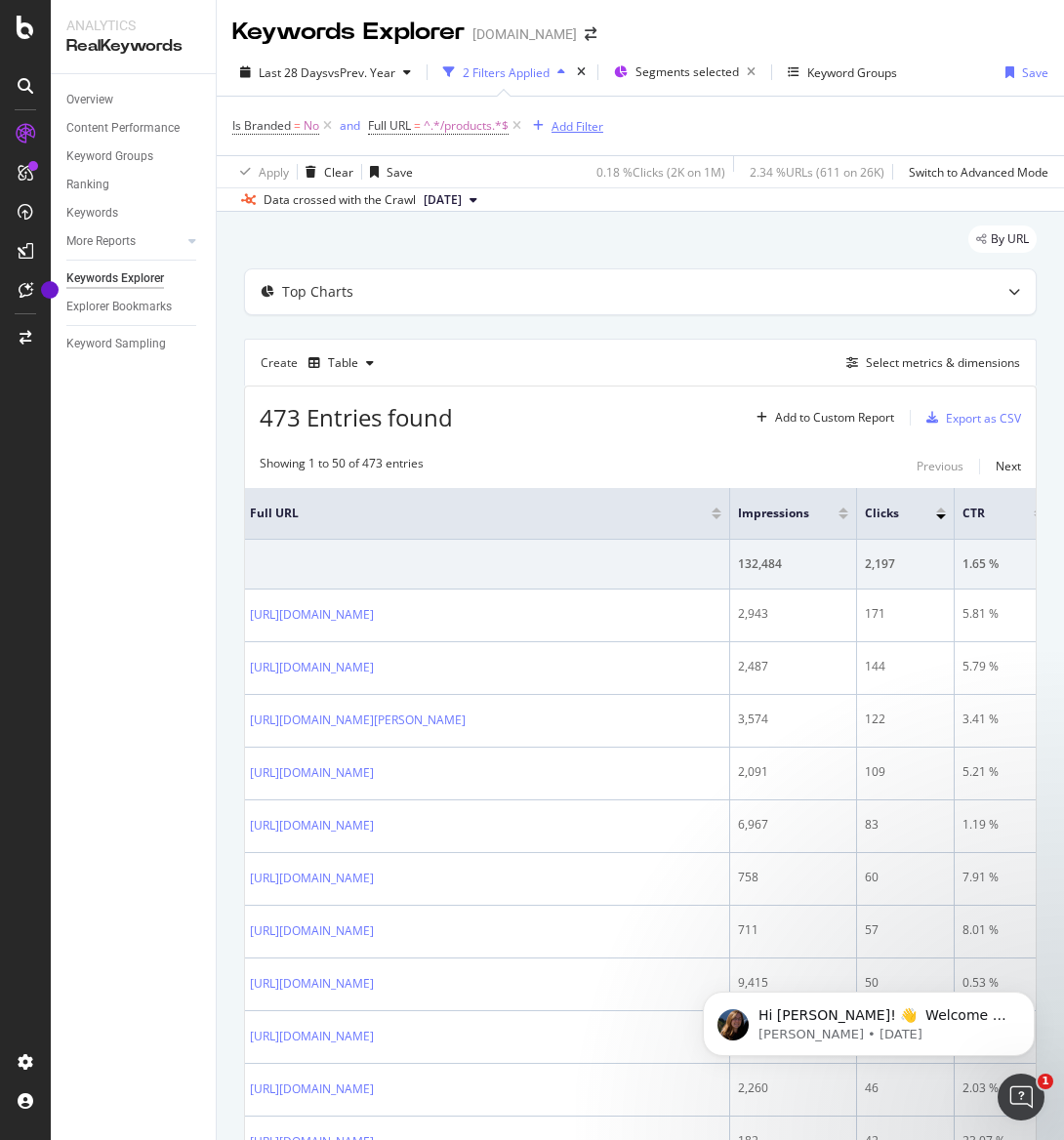
click at [552, 124] on div "Add Filter" at bounding box center [577, 126] width 51 height 17
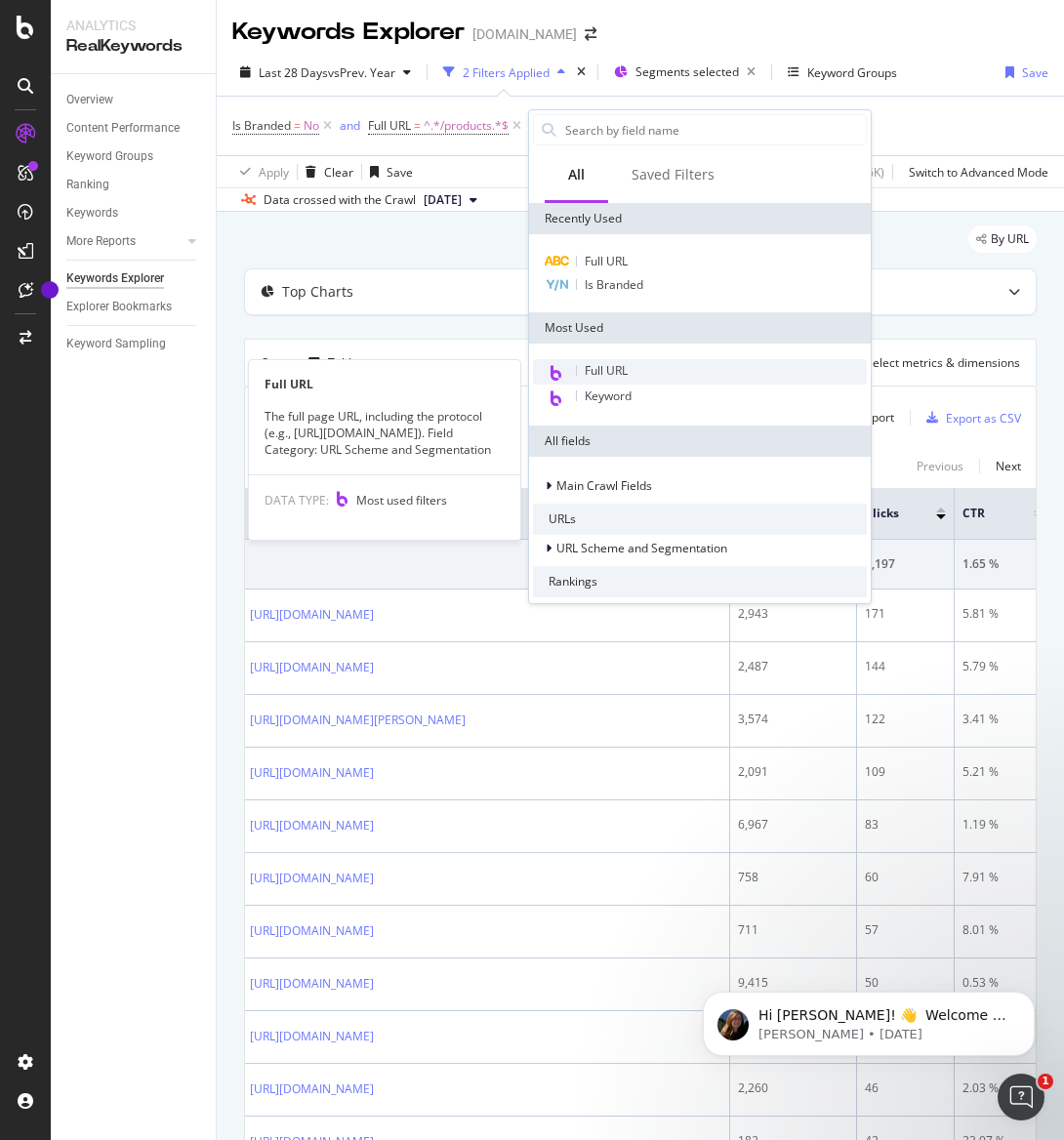
click at [631, 366] on div "Full URL" at bounding box center [699, 372] width 334 height 26
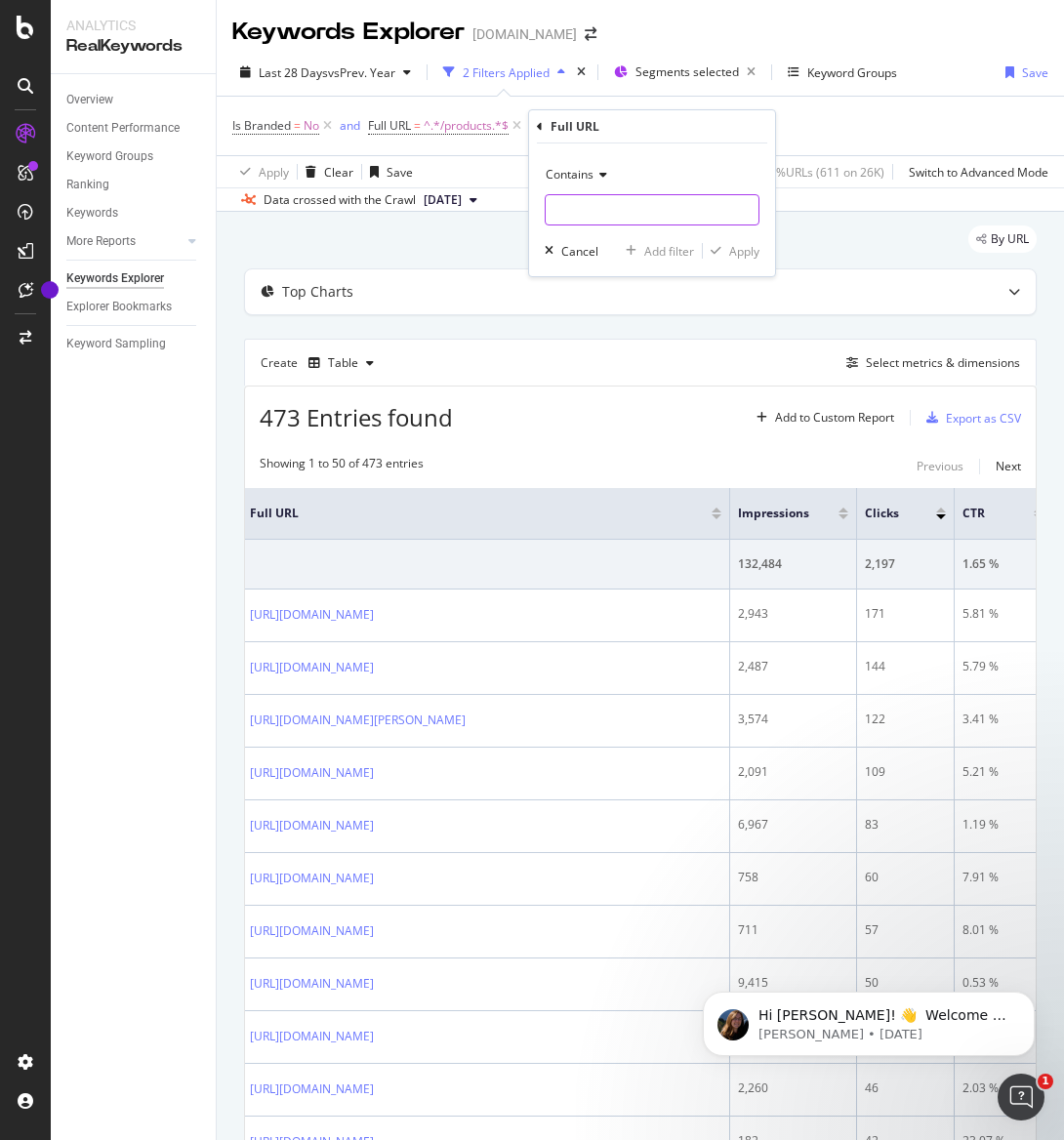
click at [610, 204] on input "text" at bounding box center [651, 210] width 213 height 32
type input "black"
click at [743, 257] on div "Apply" at bounding box center [744, 251] width 31 height 17
